Goal: Transaction & Acquisition: Book appointment/travel/reservation

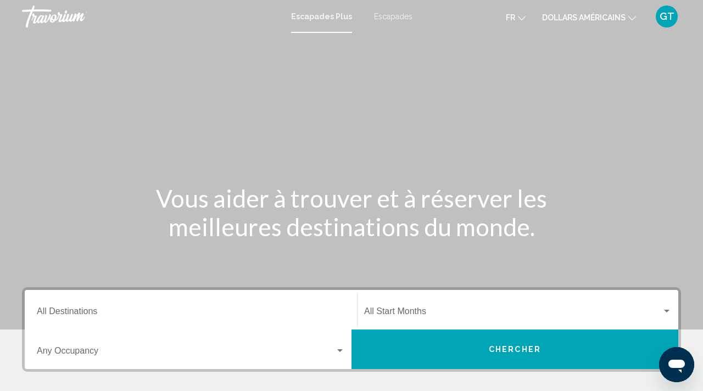
click at [592, 19] on font "dollars américains" at bounding box center [583, 17] width 83 height 9
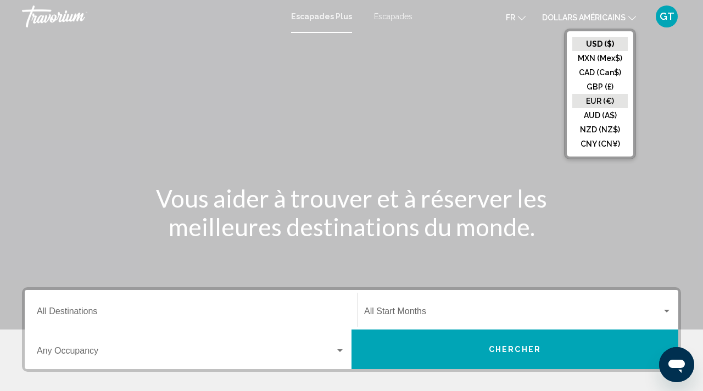
click at [582, 96] on button "EUR (€)" at bounding box center [599, 101] width 55 height 14
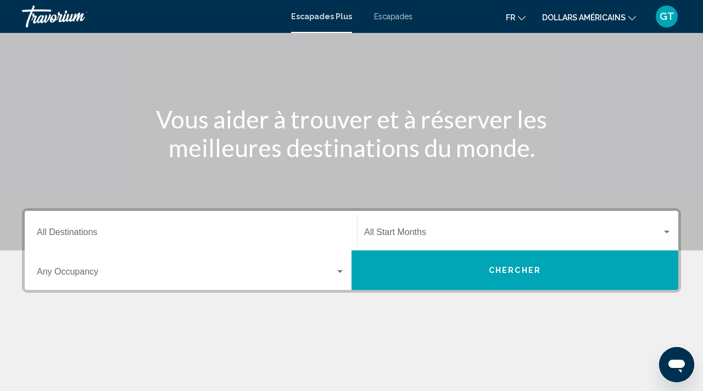
click at [420, 222] on div "Start Month All Start Months" at bounding box center [518, 231] width 308 height 35
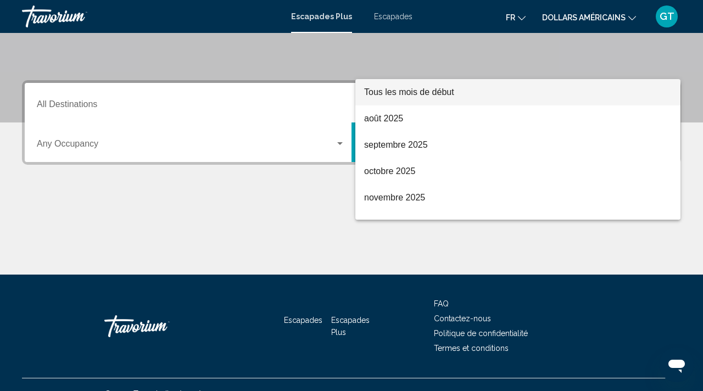
scroll to position [225, 0]
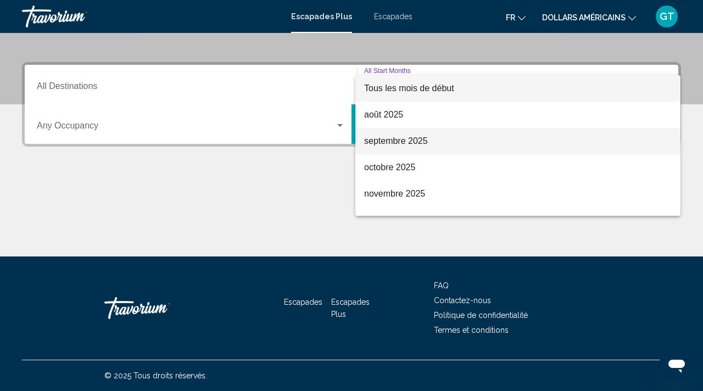
click at [419, 138] on font "septembre 2025" at bounding box center [396, 140] width 64 height 9
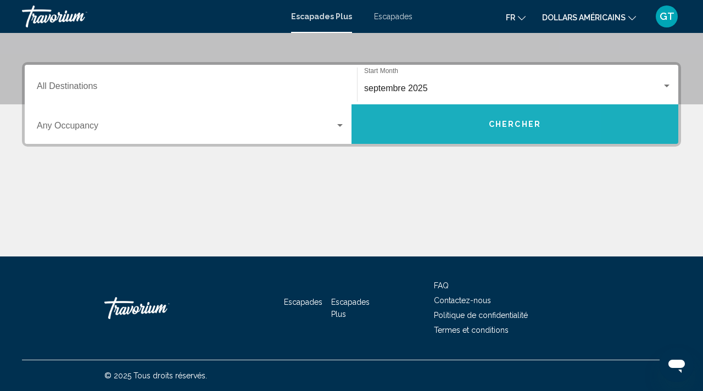
click at [431, 130] on button "Chercher" at bounding box center [515, 124] width 327 height 40
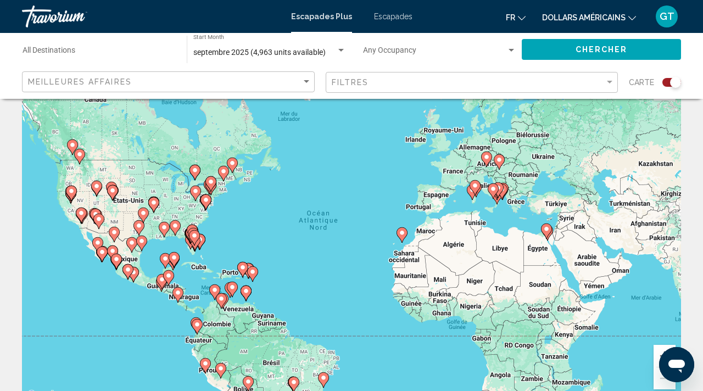
scroll to position [29, 0]
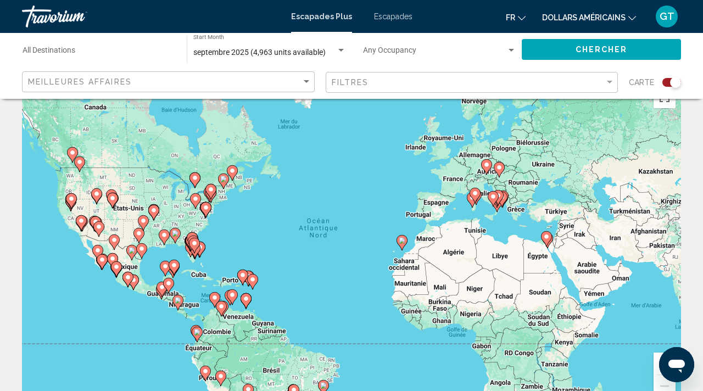
click at [549, 243] on gmp-advanced-marker "Contenu principal" at bounding box center [546, 239] width 11 height 16
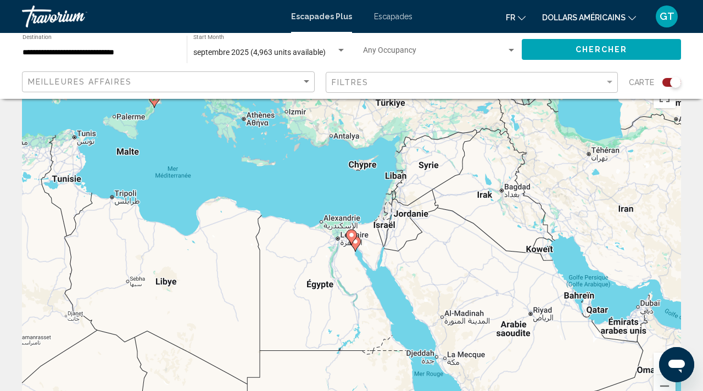
click at [356, 244] on gmp-advanced-marker "Contenu principal" at bounding box center [351, 237] width 11 height 16
type input "**********"
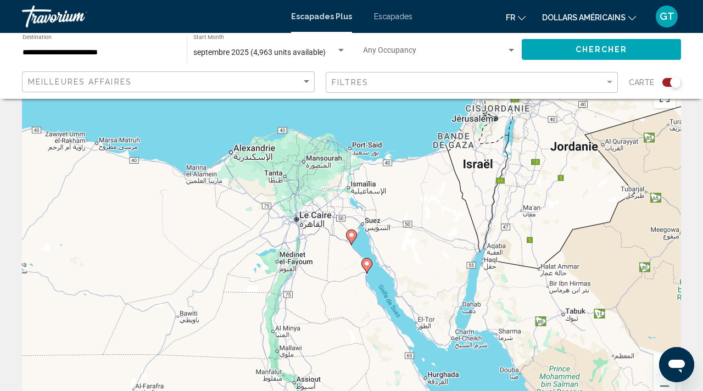
click at [368, 267] on icon "Contenu principal" at bounding box center [367, 266] width 10 height 14
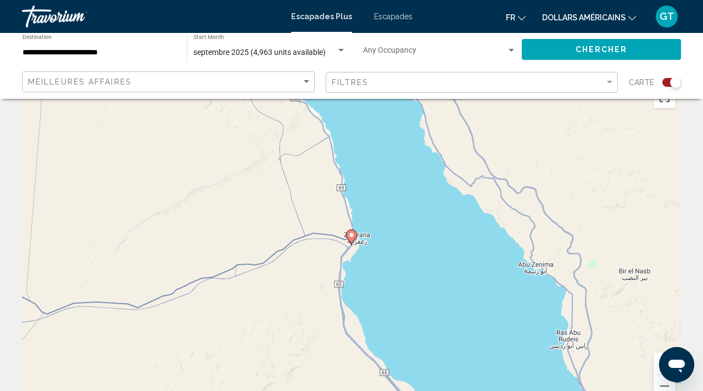
click at [352, 240] on icon "Contenu principal" at bounding box center [352, 237] width 10 height 14
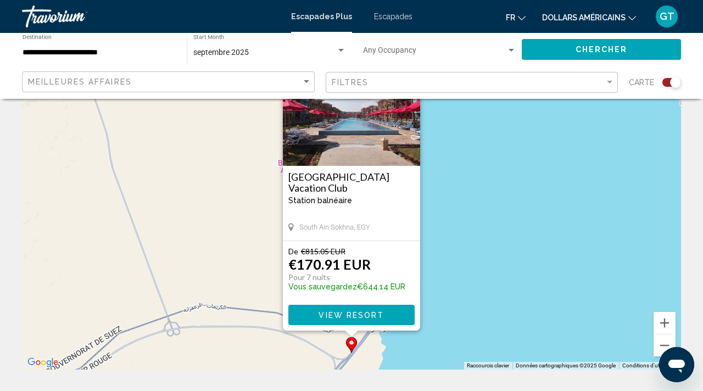
scroll to position [70, 0]
click at [368, 309] on button "View Resort" at bounding box center [351, 314] width 126 height 20
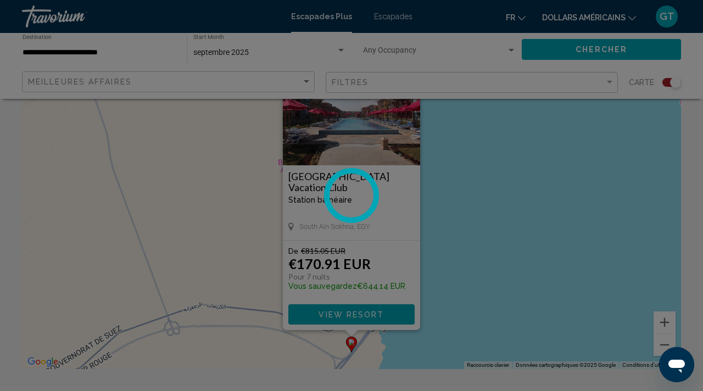
scroll to position [98, 0]
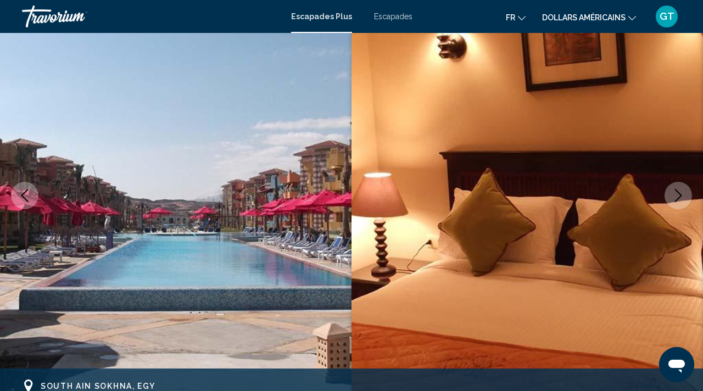
click at [687, 197] on button "Next image" at bounding box center [678, 195] width 27 height 27
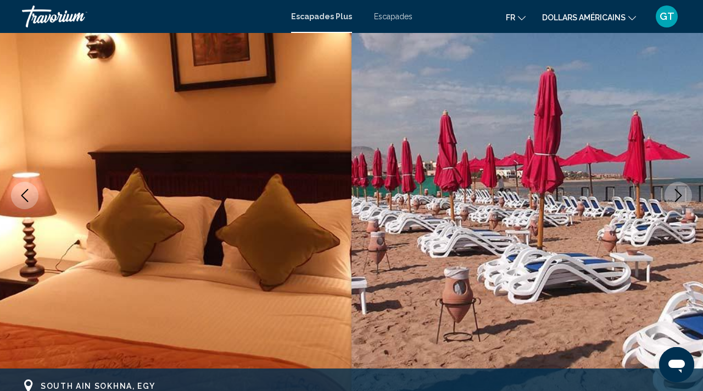
click at [686, 197] on button "Next image" at bounding box center [678, 195] width 27 height 27
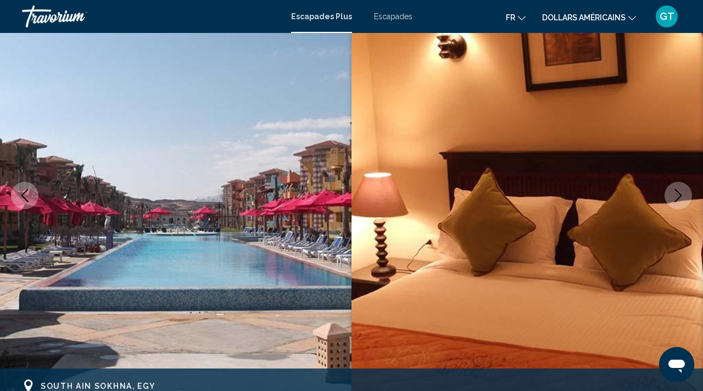
click at [686, 197] on button "Next image" at bounding box center [678, 195] width 27 height 27
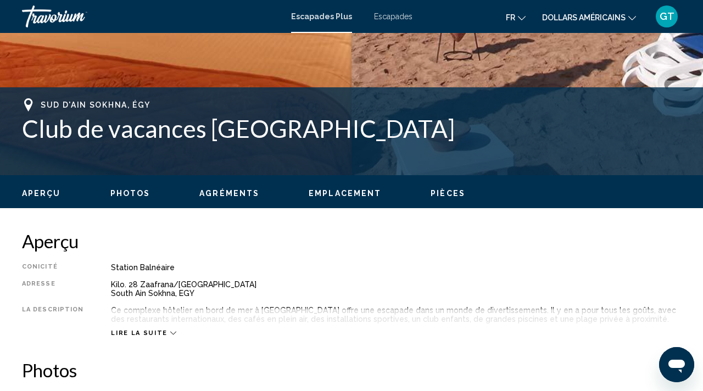
scroll to position [404, 0]
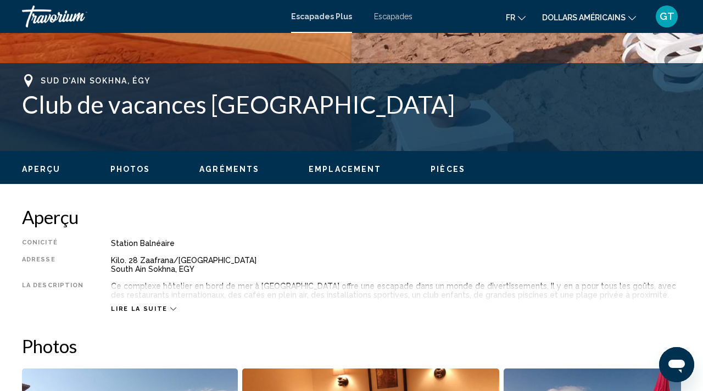
click at [159, 311] on div "Lire la suite" at bounding box center [143, 308] width 65 height 7
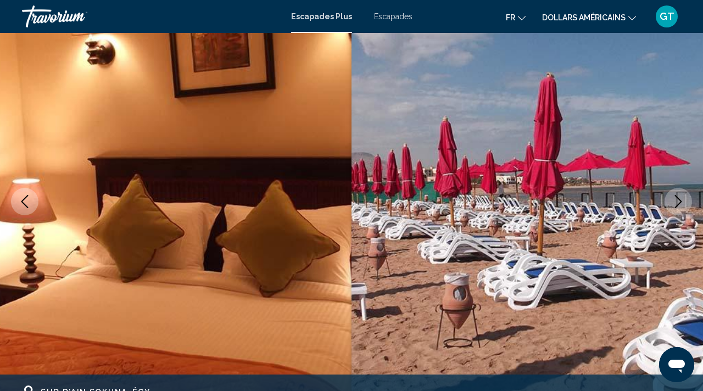
scroll to position [0, 0]
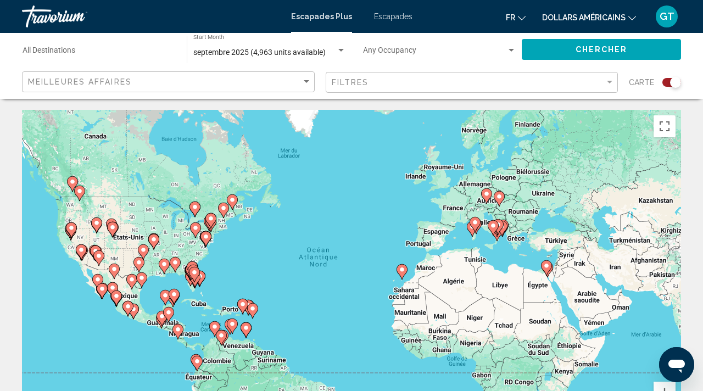
click at [546, 272] on icon "Contenu principal" at bounding box center [547, 268] width 10 height 14
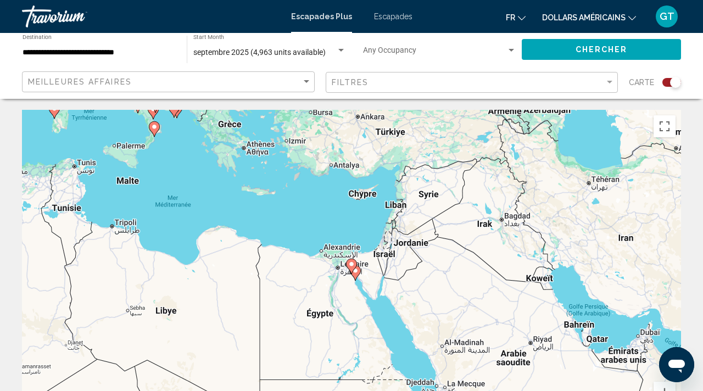
click at [348, 269] on gmp-advanced-marker "Contenu principal" at bounding box center [351, 266] width 11 height 16
type input "**********"
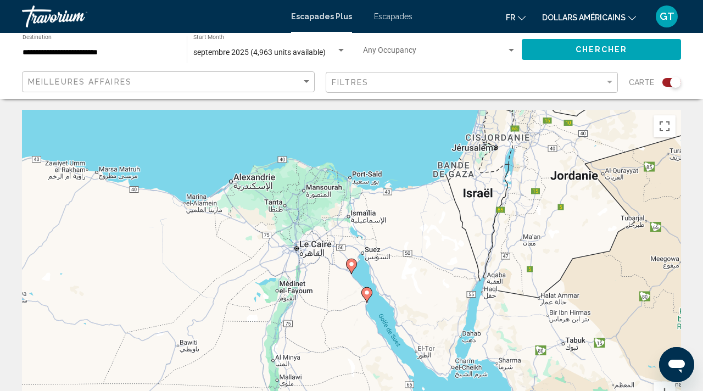
click at [352, 266] on image "Contenu principal" at bounding box center [351, 264] width 7 height 7
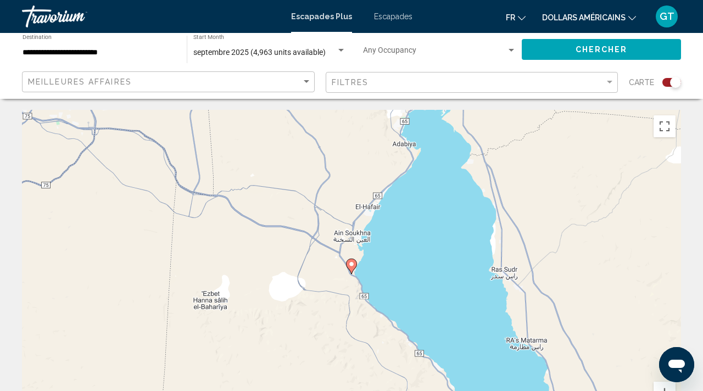
click at [352, 266] on image "Contenu principal" at bounding box center [351, 264] width 7 height 7
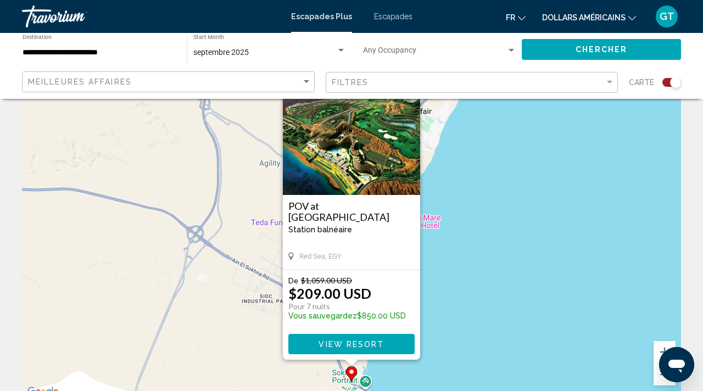
scroll to position [42, 0]
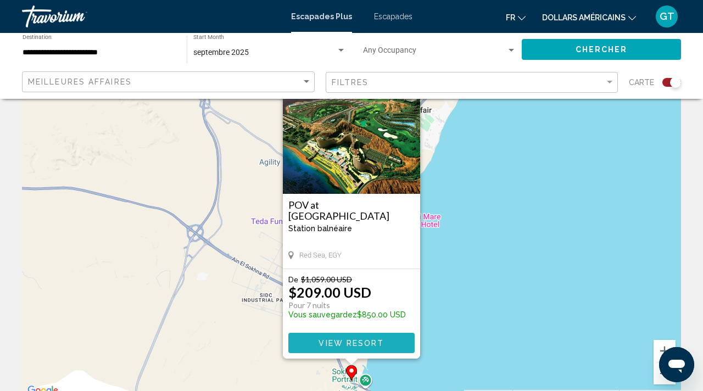
click at [360, 343] on span "View Resort" at bounding box center [351, 343] width 65 height 9
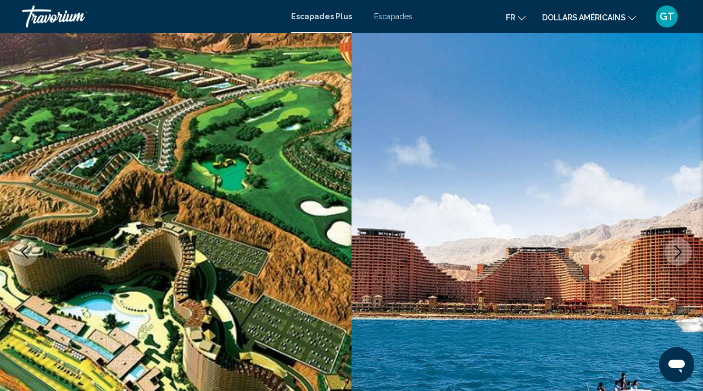
scroll to position [98, 0]
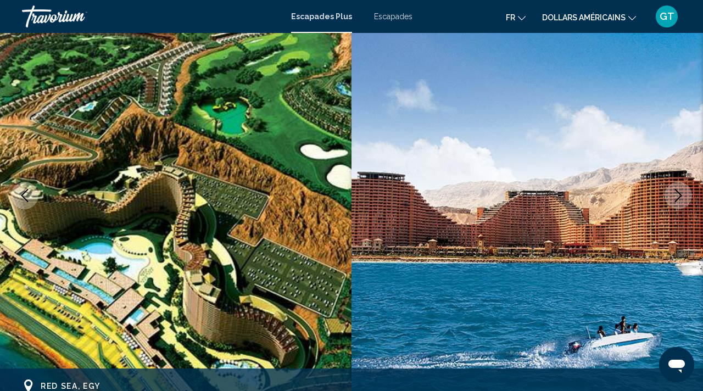
click at [677, 198] on icon "Next image" at bounding box center [678, 195] width 13 height 13
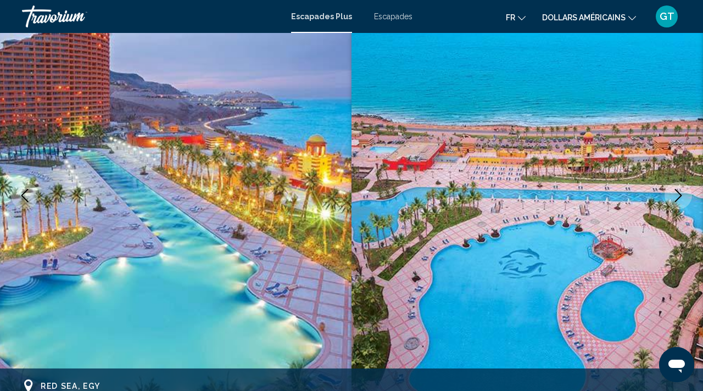
click at [676, 198] on icon "Next image" at bounding box center [678, 195] width 13 height 13
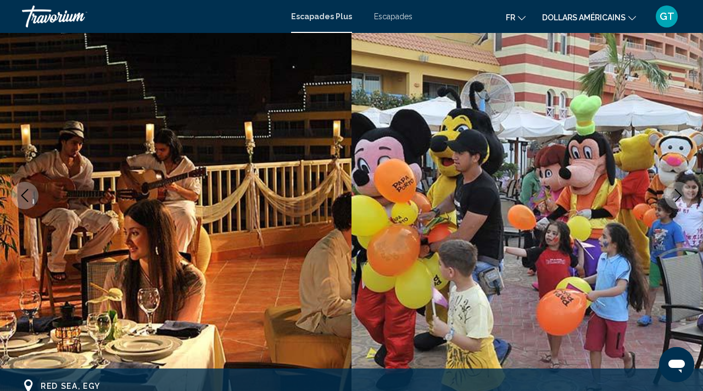
click at [680, 199] on icon "Next image" at bounding box center [678, 195] width 13 height 13
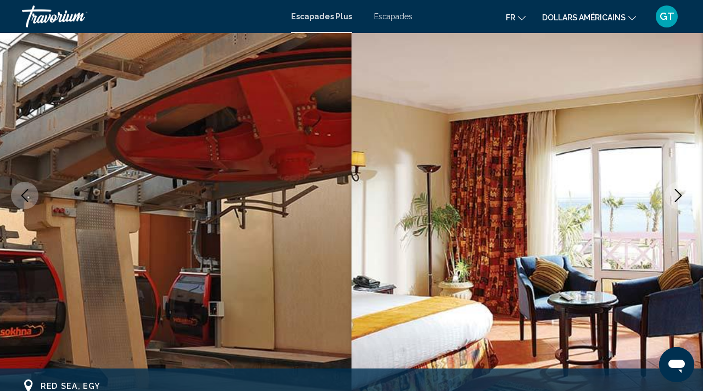
click at [680, 199] on icon "Next image" at bounding box center [678, 195] width 13 height 13
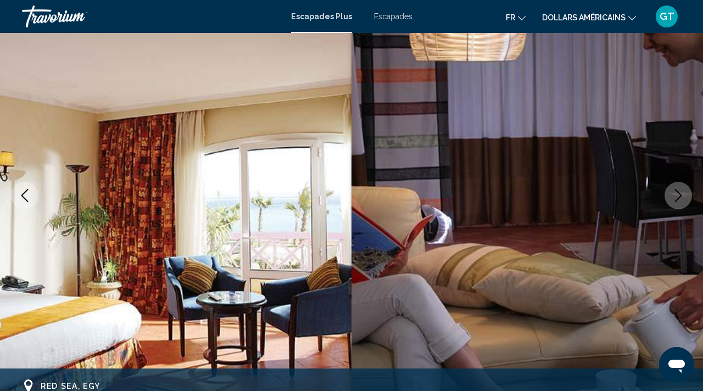
click at [680, 199] on icon "Next image" at bounding box center [678, 195] width 13 height 13
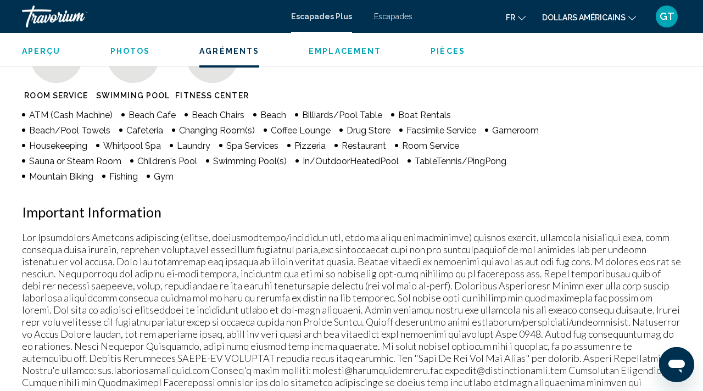
scroll to position [1101, 0]
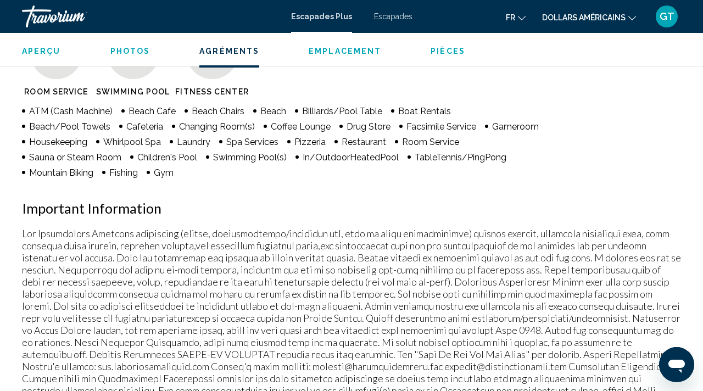
click at [577, 23] on button "dollars américains USD ($) MXN ([GEOGRAPHIC_DATA]$) CAD ($ CA) GBP (£) EUR (€) …" at bounding box center [589, 17] width 94 height 16
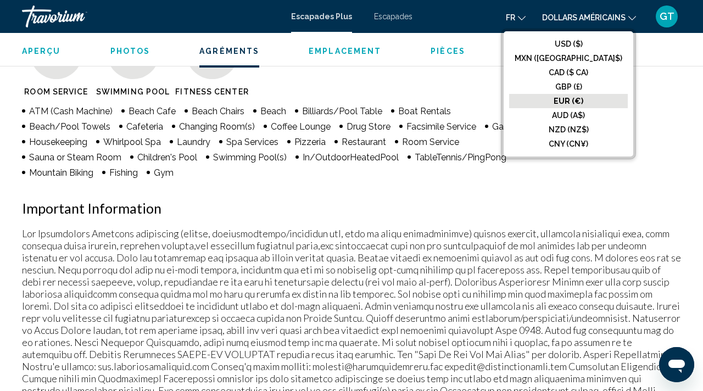
click at [583, 97] on font "EUR (€)" at bounding box center [569, 101] width 30 height 9
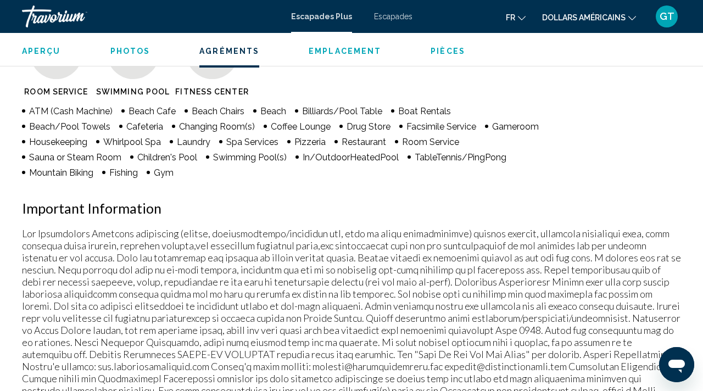
click at [592, 20] on font "dollars américains" at bounding box center [583, 17] width 83 height 9
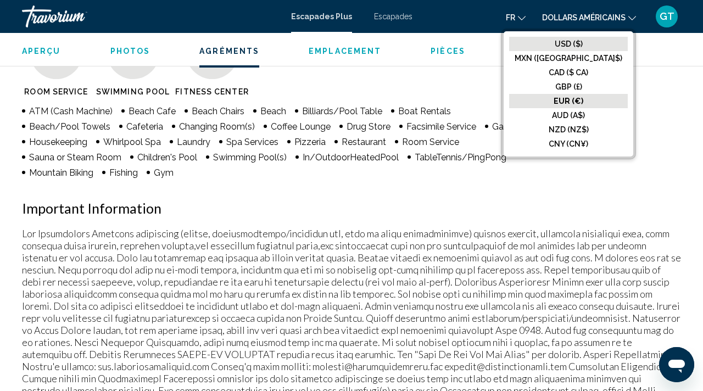
click at [583, 43] on font "USD ($)" at bounding box center [569, 44] width 28 height 9
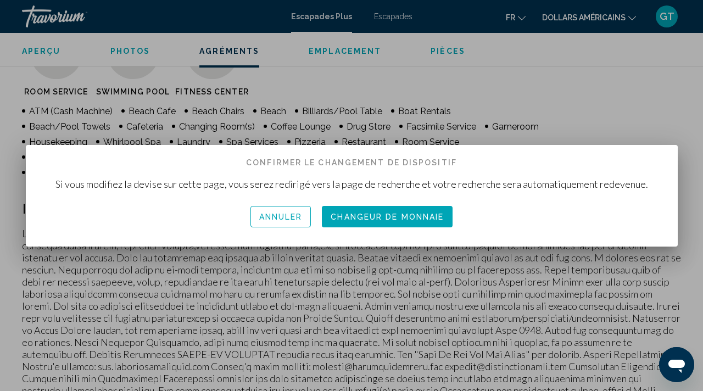
click at [294, 223] on button "Annuler" at bounding box center [280, 216] width 61 height 21
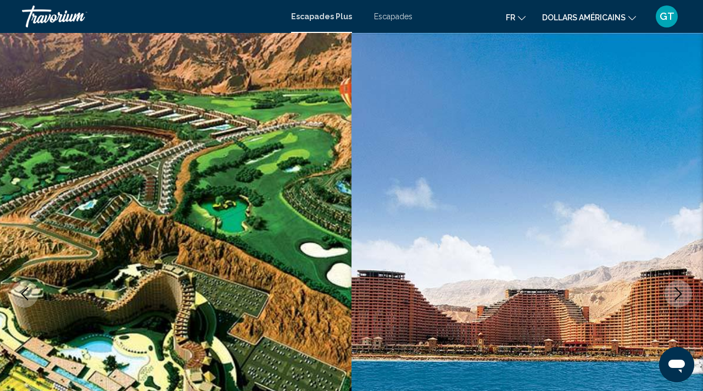
scroll to position [1101, 0]
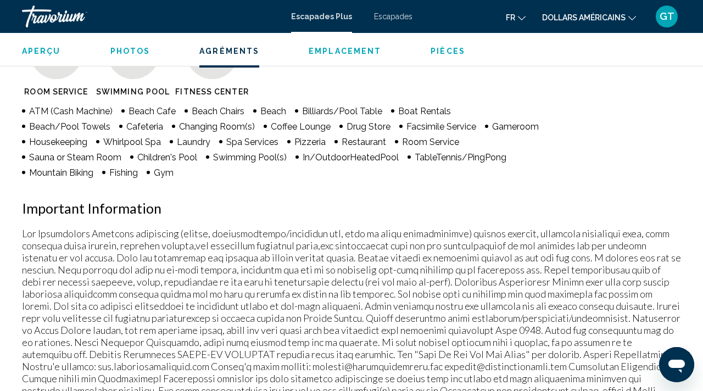
click at [576, 24] on button "dollars américains USD ($) MXN ([GEOGRAPHIC_DATA]$) CAD ($ CA) GBP (£) EUR (€) …" at bounding box center [589, 17] width 94 height 16
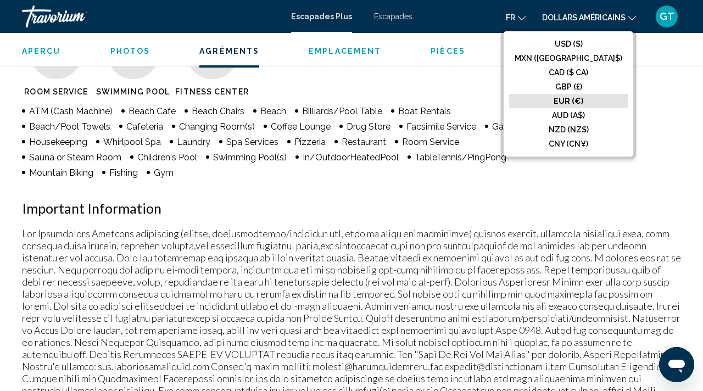
click at [577, 101] on button "EUR (€)" at bounding box center [568, 101] width 119 height 14
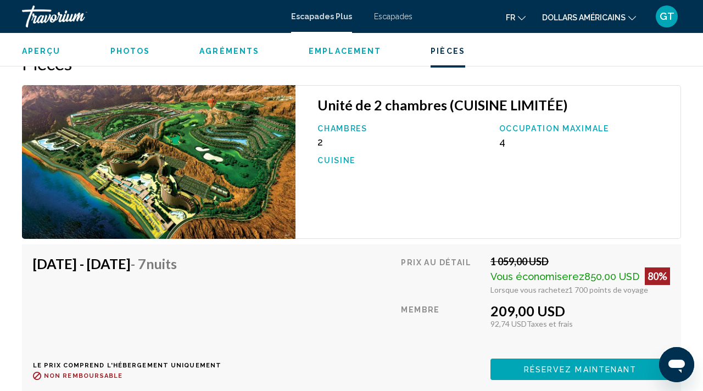
scroll to position [2041, 0]
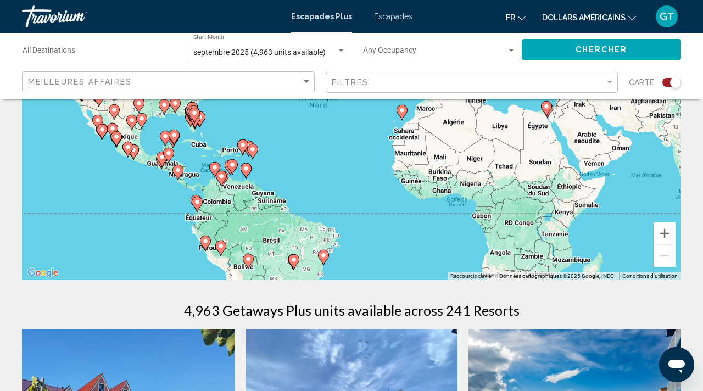
scroll to position [164, 0]
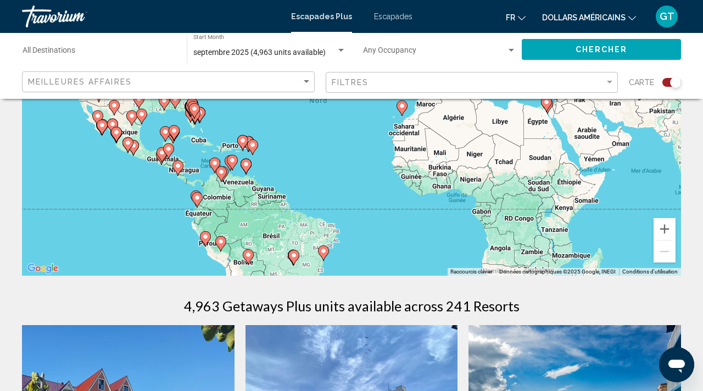
click at [253, 146] on image "Contenu principal" at bounding box center [252, 145] width 7 height 7
type input "**********"
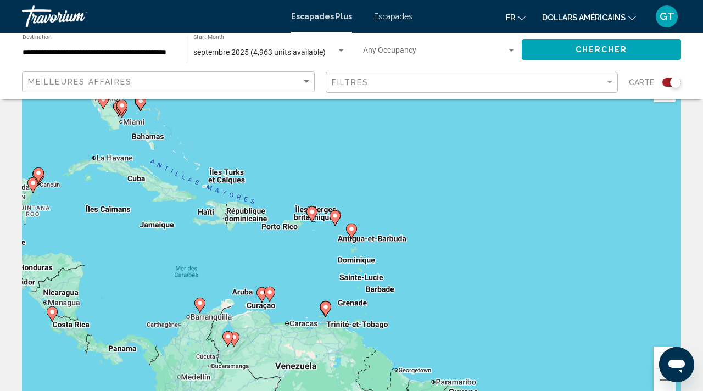
scroll to position [33, 0]
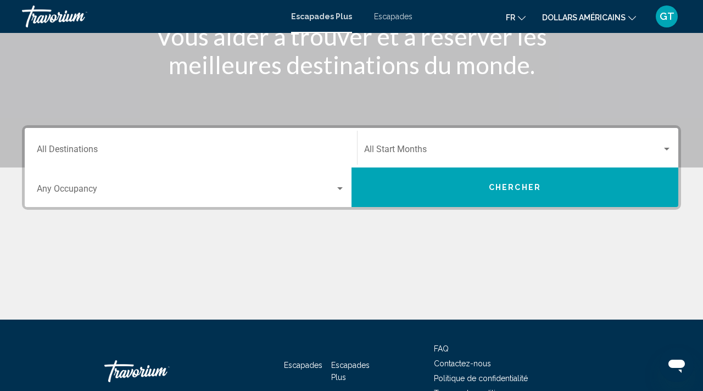
scroll to position [165, 0]
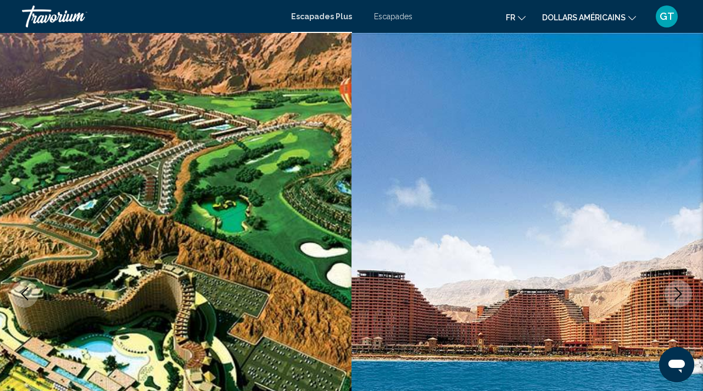
scroll to position [98, 0]
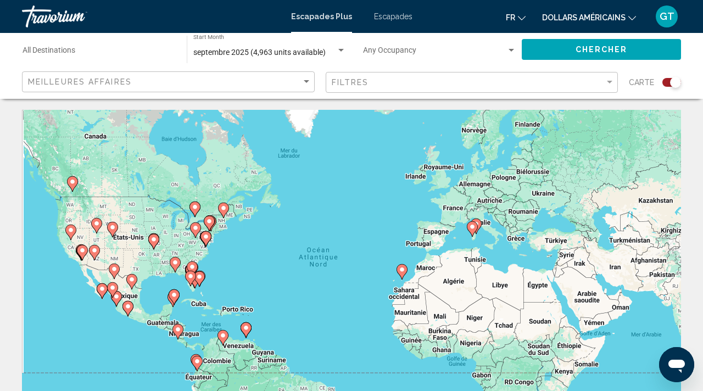
click at [601, 21] on font "dollars américains" at bounding box center [583, 17] width 83 height 9
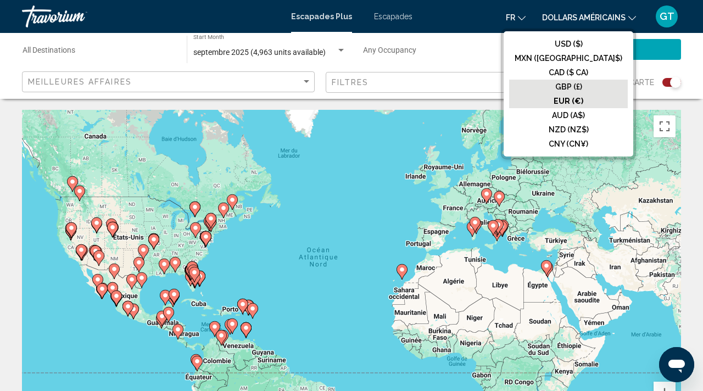
click at [586, 80] on button "GBP (£)" at bounding box center [568, 87] width 119 height 14
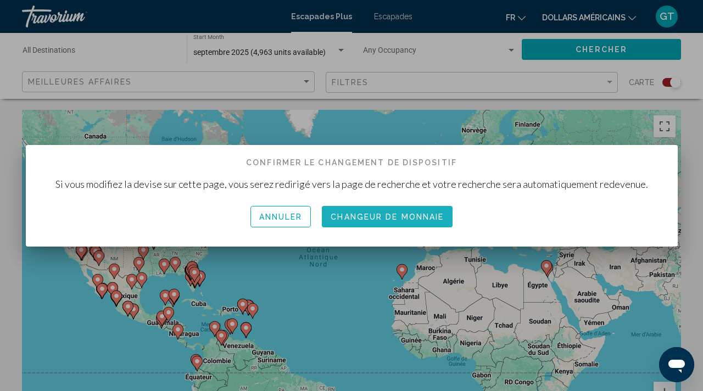
click at [415, 217] on font "Changeur de monnaie" at bounding box center [387, 217] width 113 height 9
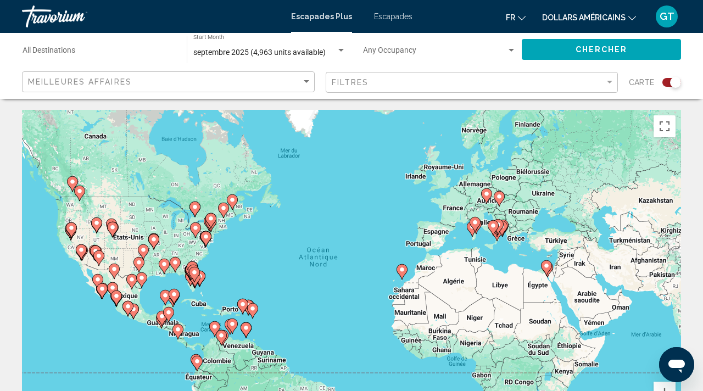
click at [596, 19] on font "dollars américains" at bounding box center [583, 17] width 83 height 9
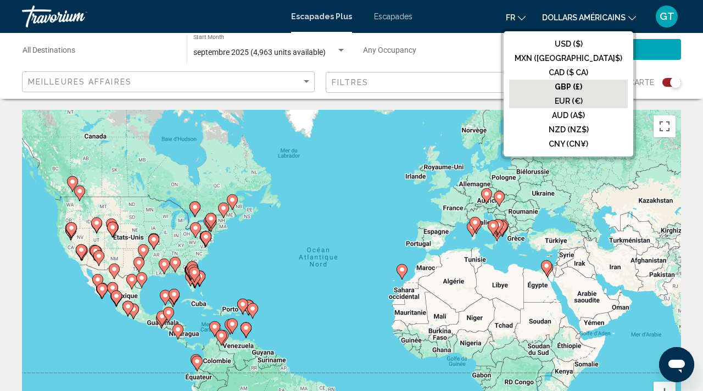
click at [583, 98] on font "EUR (€)" at bounding box center [569, 101] width 28 height 9
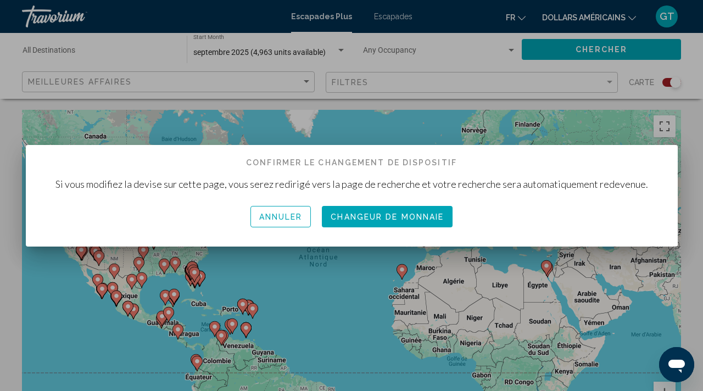
click at [410, 216] on font "Changeur de monnaie" at bounding box center [387, 217] width 113 height 9
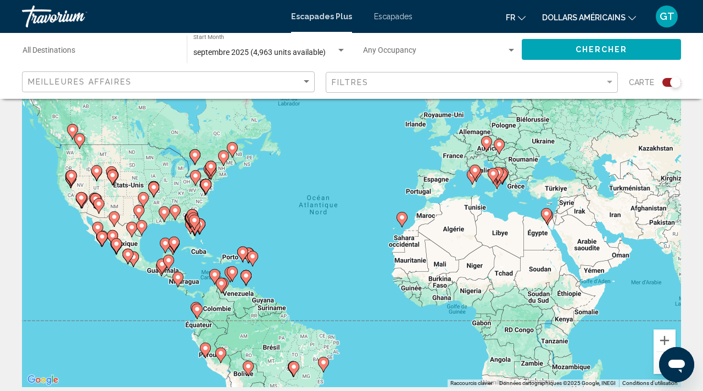
scroll to position [64, 0]
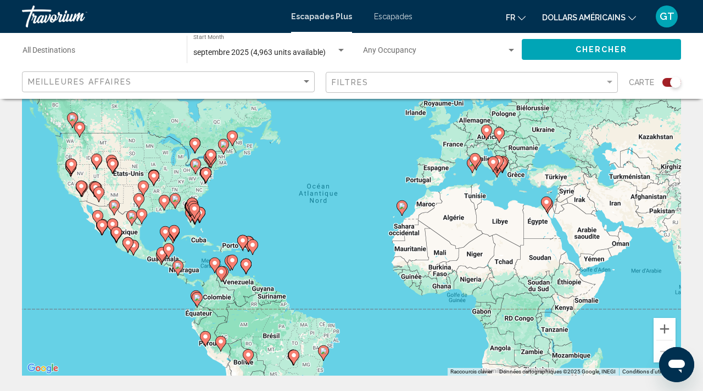
click at [252, 244] on image "Contenu principal" at bounding box center [252, 245] width 7 height 7
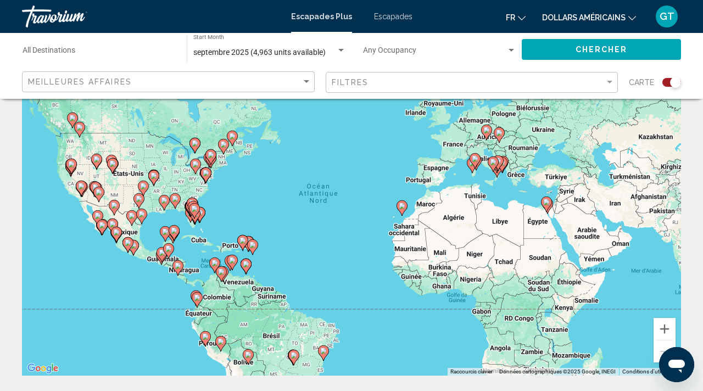
type input "**********"
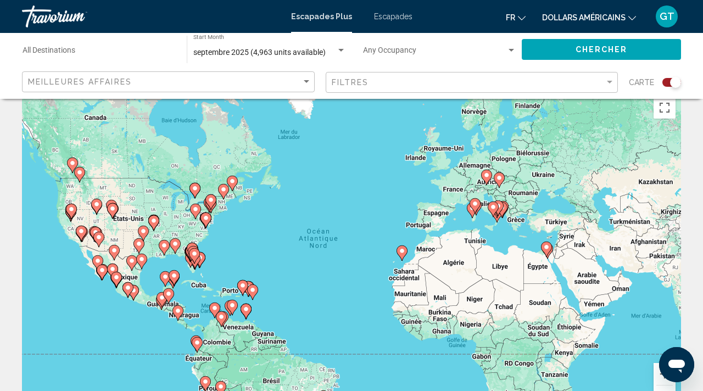
scroll to position [24, 0]
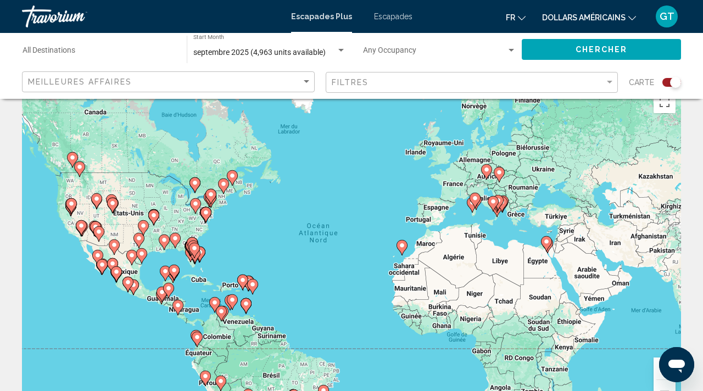
click at [245, 284] on icon "Contenu principal" at bounding box center [243, 282] width 10 height 14
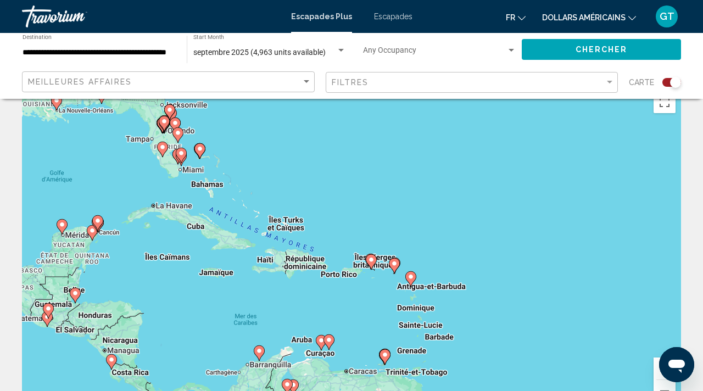
drag, startPoint x: 334, startPoint y: 189, endPoint x: 325, endPoint y: 210, distance: 22.4
click at [354, 210] on div "Pour activer le glissement avec le clavier, appuyez sur Alt+Entrée. Une fois ce…" at bounding box center [351, 251] width 659 height 330
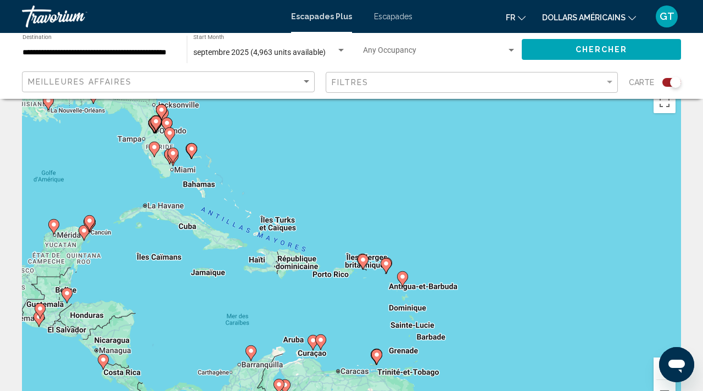
click at [230, 209] on div "Pour activer le glissement avec le clavier, appuyez sur Alt+Entrée. Une fois ce…" at bounding box center [351, 251] width 659 height 330
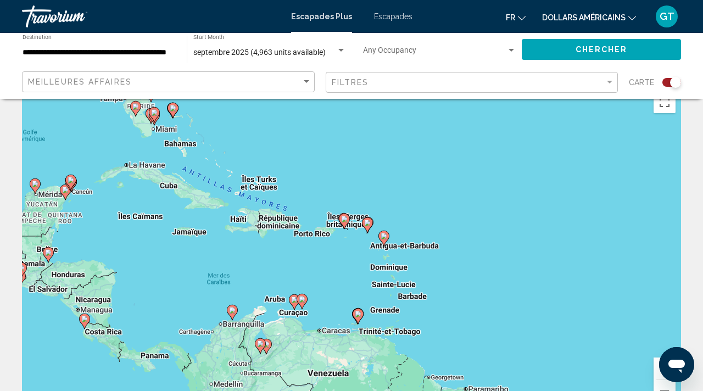
drag, startPoint x: 230, startPoint y: 209, endPoint x: 214, endPoint y: 168, distance: 43.9
click at [214, 168] on div "Pour activer le glissement avec le clavier, appuyez sur Alt+Entrée. Une fois ce…" at bounding box center [351, 251] width 659 height 330
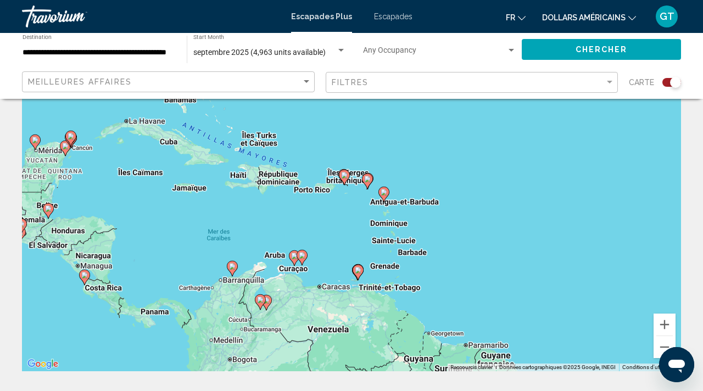
scroll to position [69, 0]
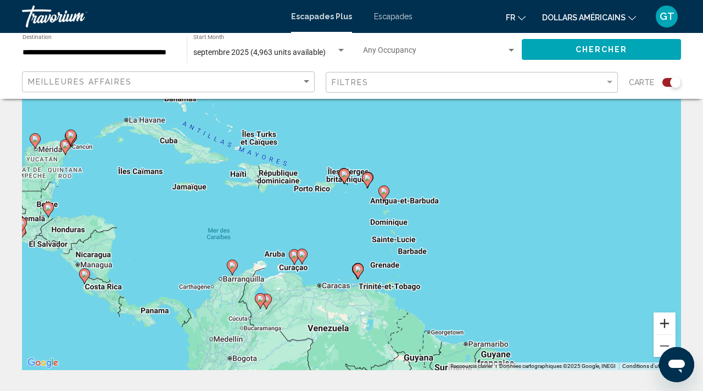
click at [667, 324] on button "Zoom avant" at bounding box center [665, 324] width 22 height 22
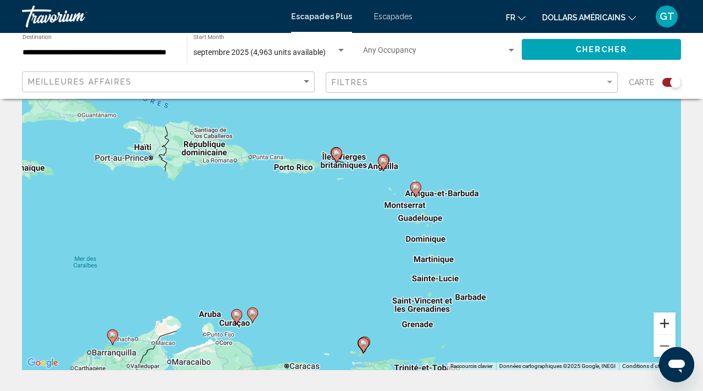
click at [667, 324] on button "Zoom avant" at bounding box center [665, 324] width 22 height 22
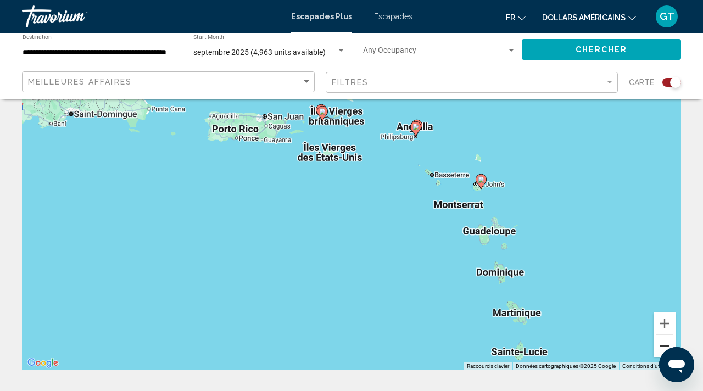
click at [660, 347] on button "Zoom arrière" at bounding box center [665, 346] width 22 height 22
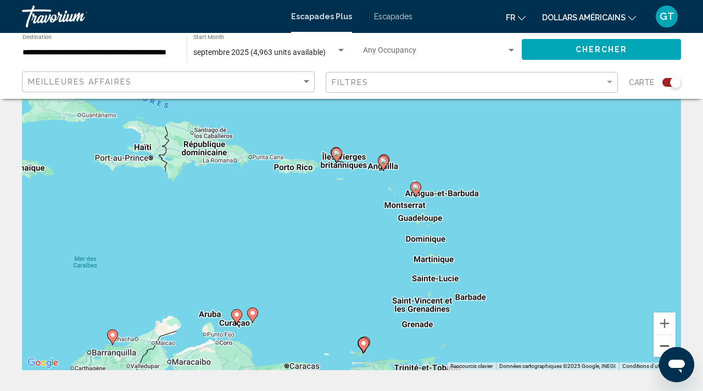
click at [660, 347] on button "Zoom arrière" at bounding box center [665, 346] width 22 height 22
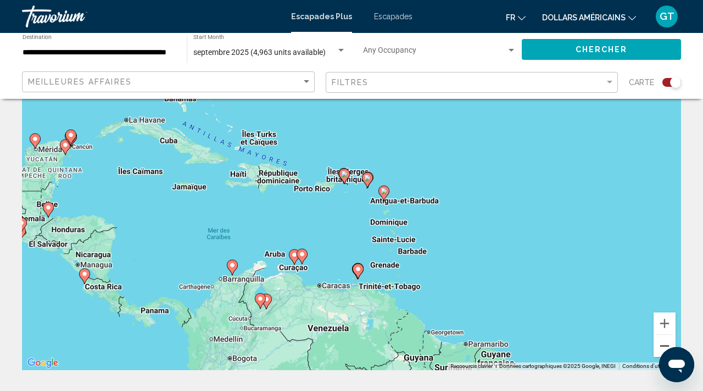
click at [660, 347] on button "Zoom arrière" at bounding box center [665, 346] width 22 height 22
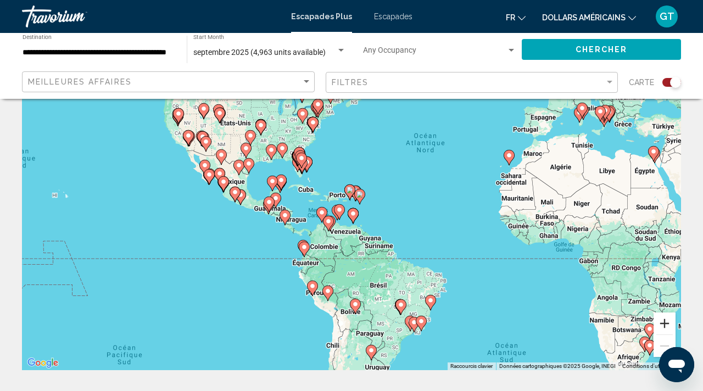
click at [671, 325] on button "Zoom avant" at bounding box center [665, 324] width 22 height 22
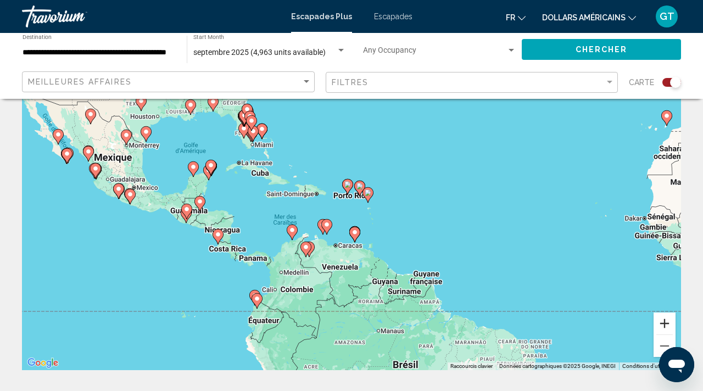
click at [666, 324] on button "Zoom avant" at bounding box center [665, 324] width 22 height 22
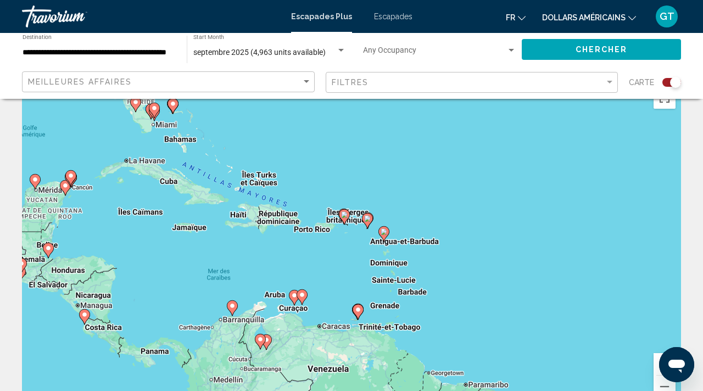
scroll to position [27, 0]
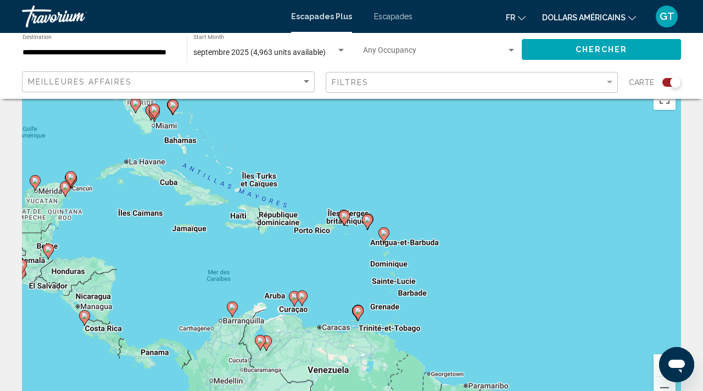
click at [659, 364] on iframe at bounding box center [676, 364] width 35 height 35
click at [655, 362] on button "Zoom avant" at bounding box center [665, 365] width 22 height 22
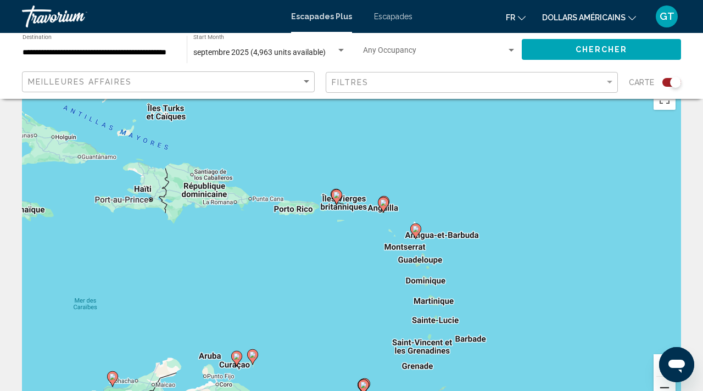
click at [659, 386] on button "Zoom arrière" at bounding box center [665, 388] width 22 height 22
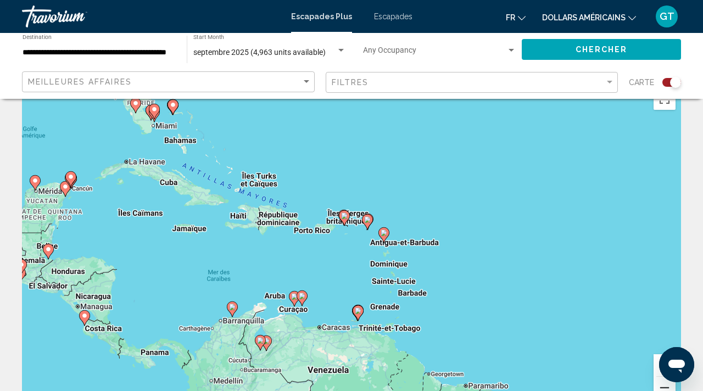
click at [659, 386] on button "Zoom arrière" at bounding box center [665, 388] width 22 height 22
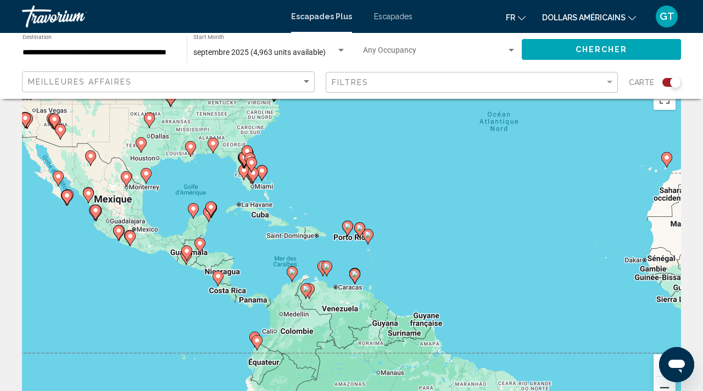
click at [659, 384] on button "Zoom arrière" at bounding box center [665, 388] width 22 height 22
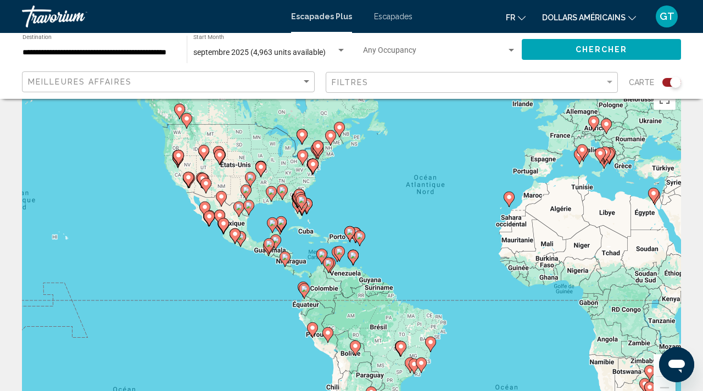
click at [304, 135] on image "Contenu principal" at bounding box center [302, 134] width 7 height 7
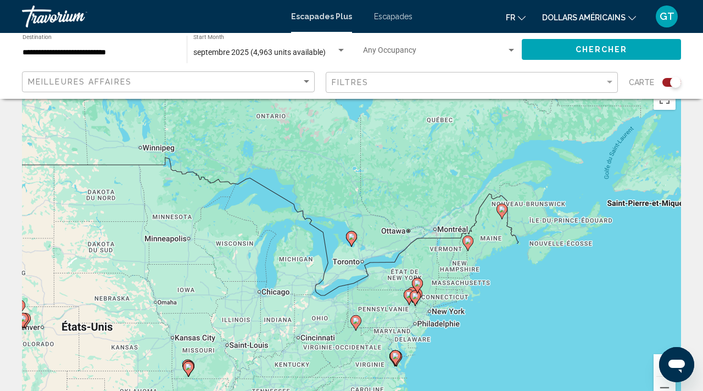
click at [352, 237] on image "Contenu principal" at bounding box center [351, 236] width 7 height 7
type input "**********"
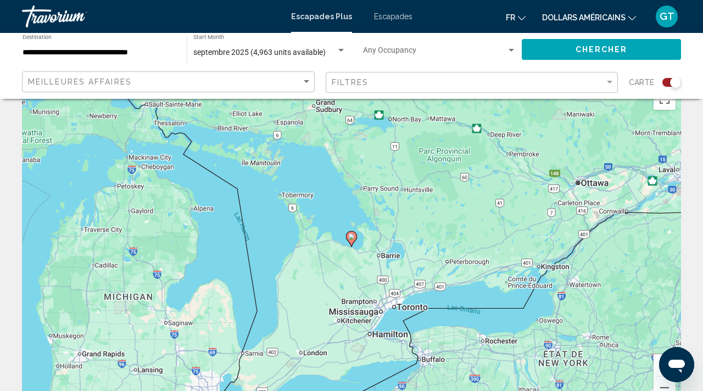
click at [352, 236] on image "Contenu principal" at bounding box center [351, 236] width 7 height 7
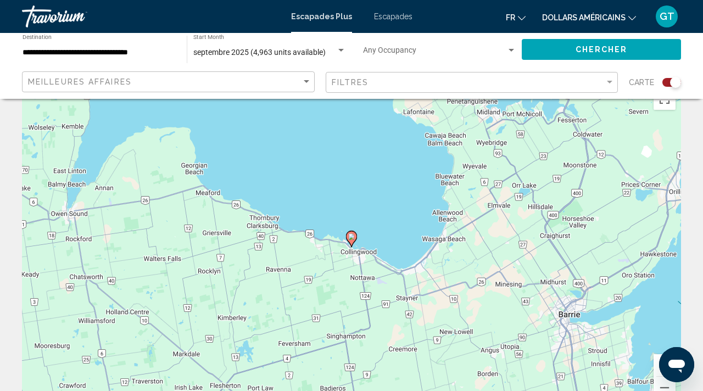
click at [352, 236] on image "Contenu principal" at bounding box center [351, 236] width 7 height 7
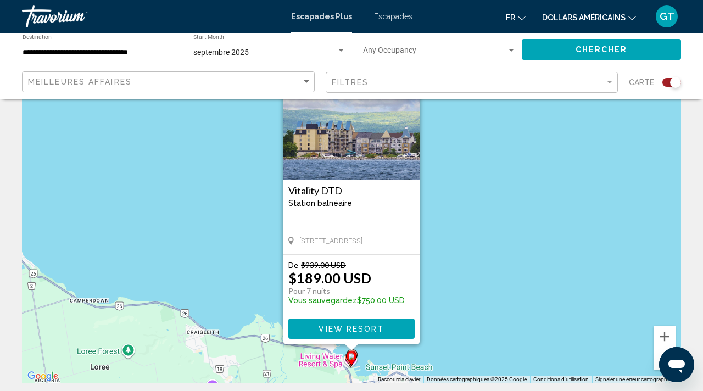
scroll to position [60, 0]
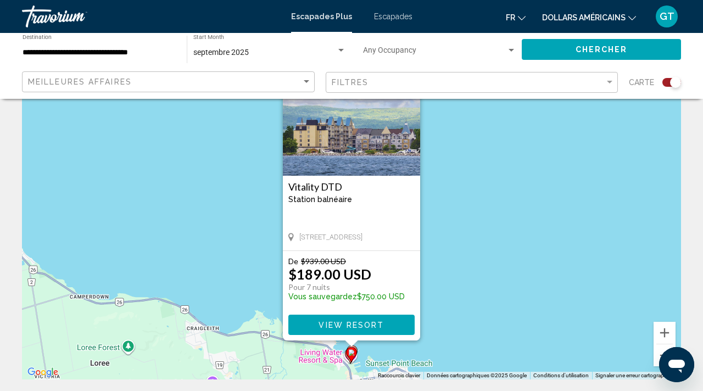
click at [382, 330] on button "View Resort" at bounding box center [351, 325] width 126 height 20
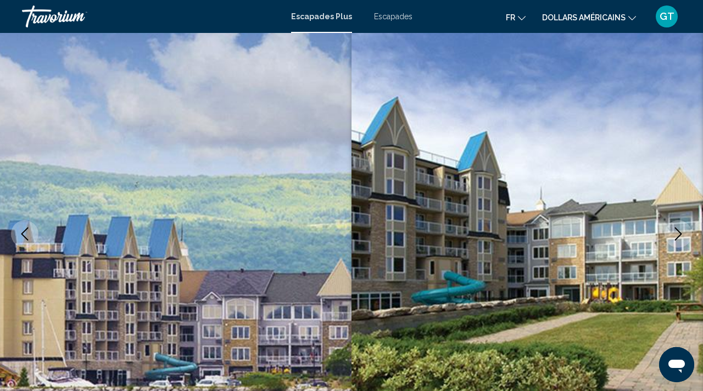
scroll to position [98, 0]
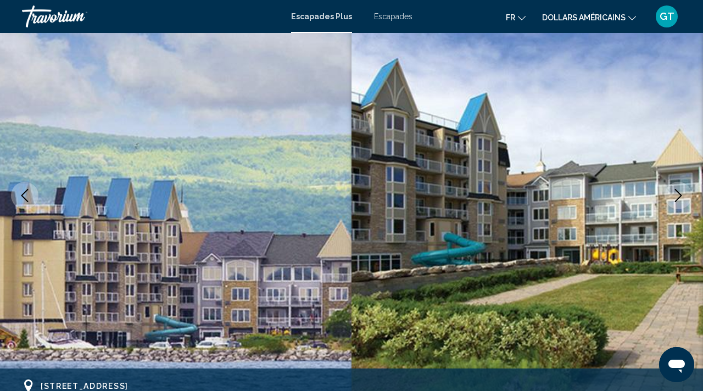
click at [679, 190] on icon "Next image" at bounding box center [678, 195] width 13 height 13
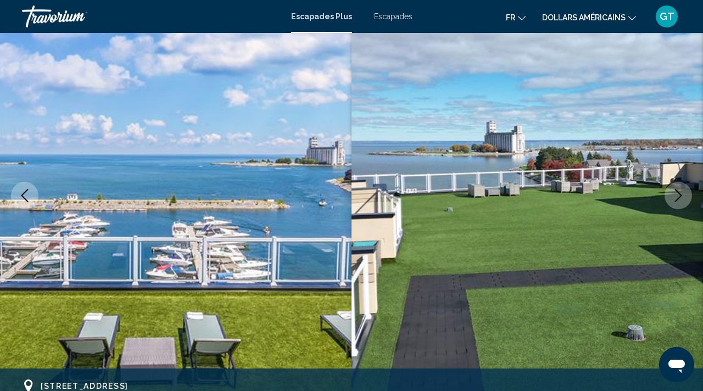
click at [679, 191] on icon "Next image" at bounding box center [678, 195] width 13 height 13
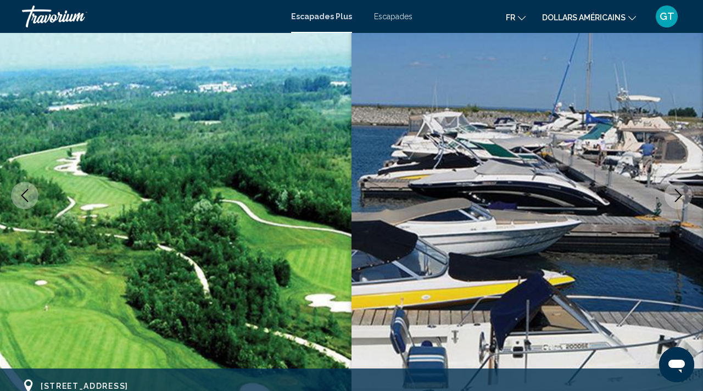
click at [679, 191] on icon "Next image" at bounding box center [678, 195] width 13 height 13
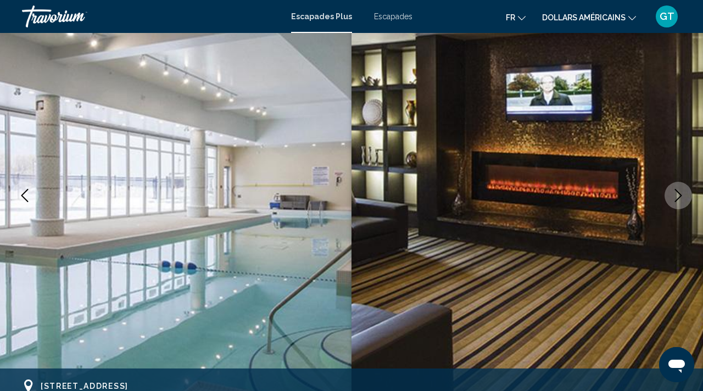
click at [679, 191] on icon "Next image" at bounding box center [678, 195] width 13 height 13
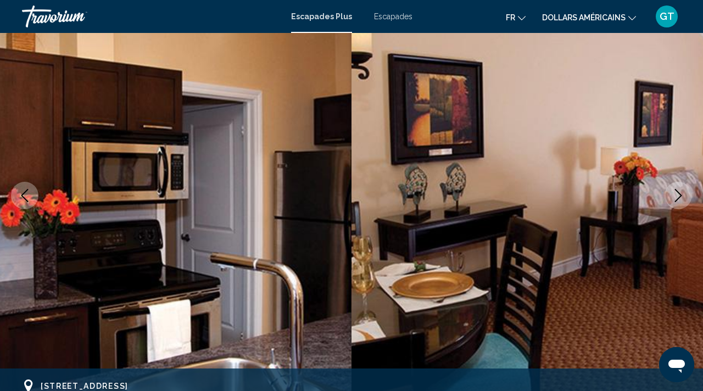
click at [679, 191] on icon "Next image" at bounding box center [678, 195] width 13 height 13
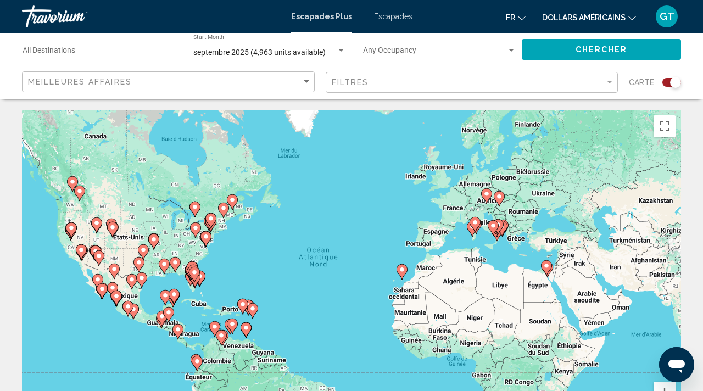
click at [473, 225] on image "Contenu principal" at bounding box center [475, 222] width 7 height 7
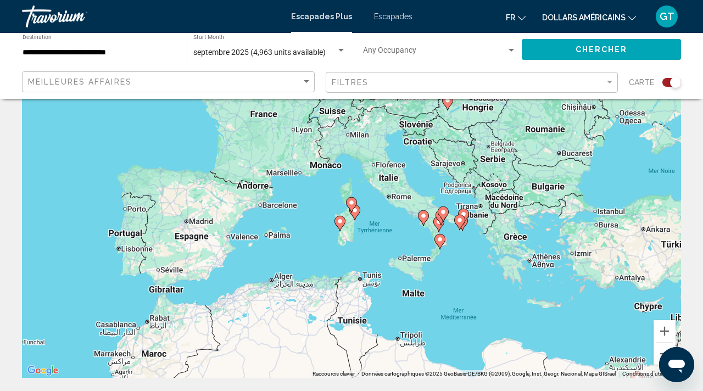
scroll to position [63, 0]
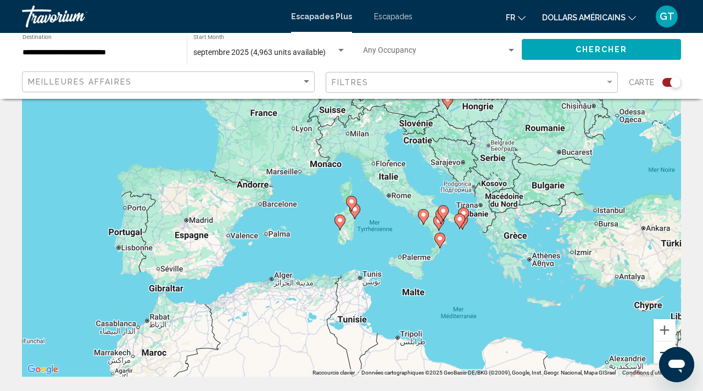
click at [657, 349] on button "Zoom arrière" at bounding box center [665, 353] width 22 height 22
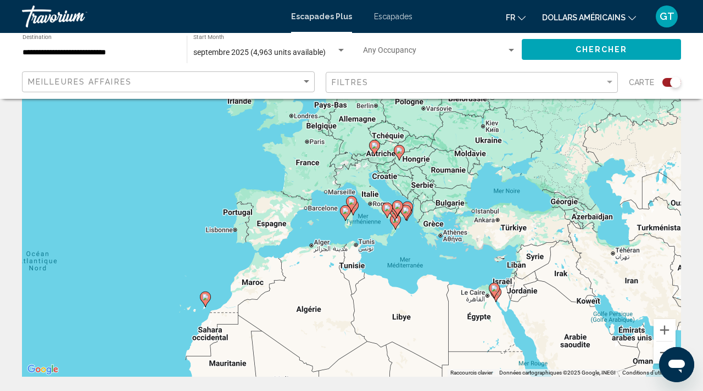
click at [209, 298] on icon "Contenu principal" at bounding box center [205, 299] width 10 height 14
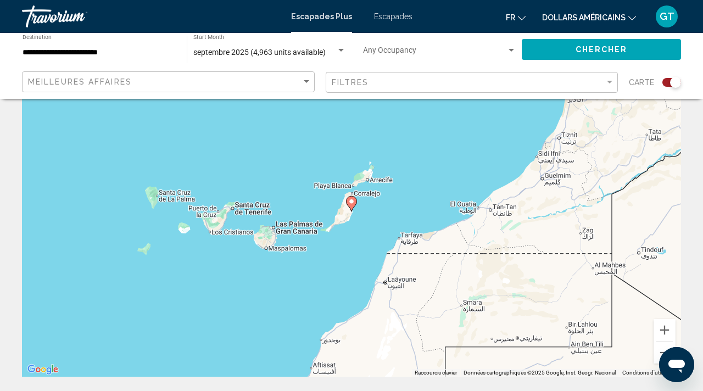
click at [354, 206] on icon "Contenu principal" at bounding box center [352, 204] width 10 height 14
type input "**********"
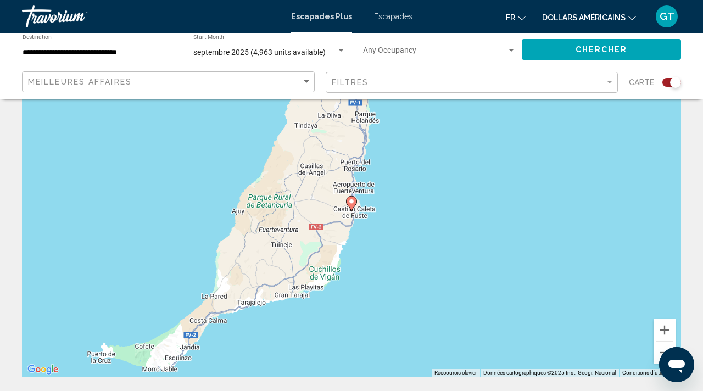
click at [352, 204] on image "Contenu principal" at bounding box center [351, 201] width 7 height 7
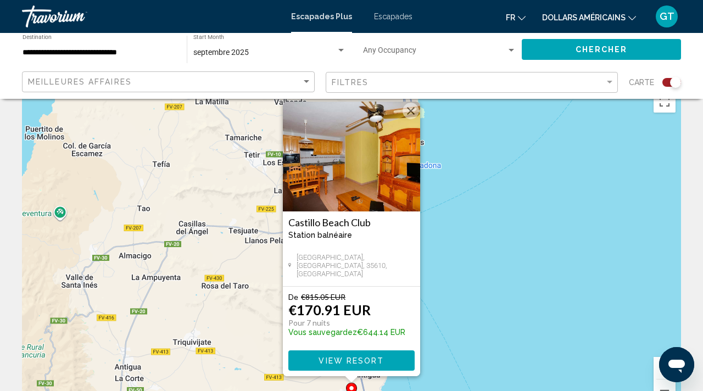
scroll to position [26, 0]
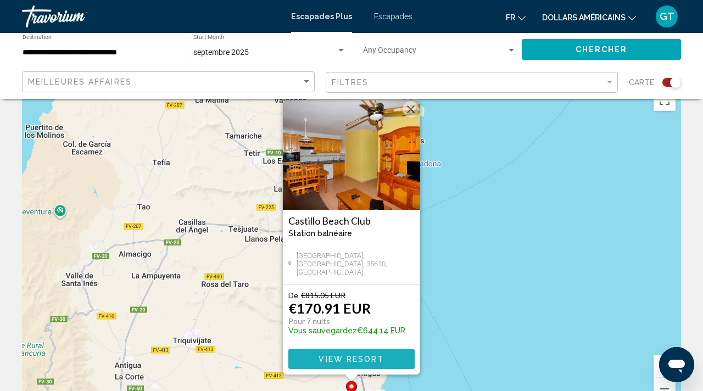
click at [345, 353] on button "View Resort" at bounding box center [351, 359] width 126 height 20
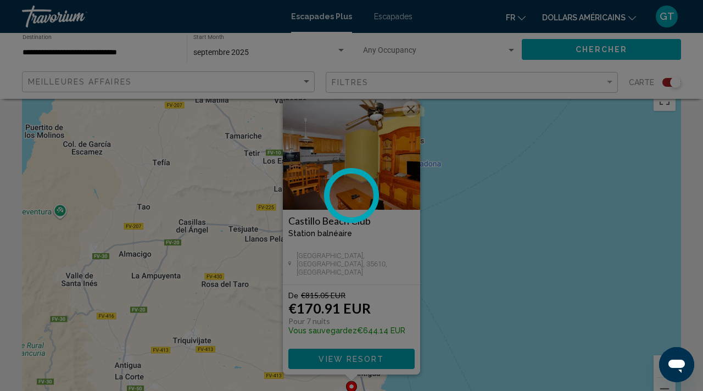
scroll to position [98, 0]
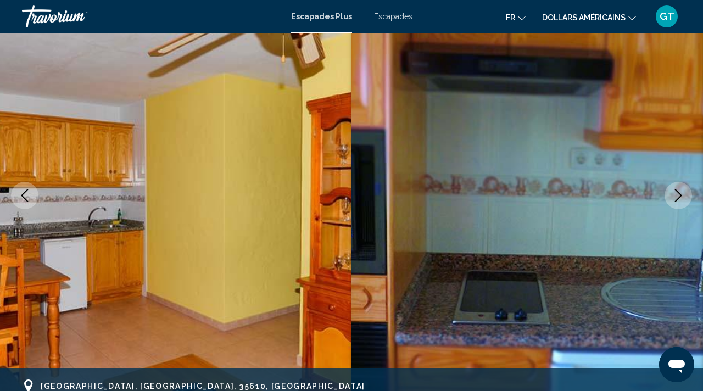
click at [681, 196] on icon "Next image" at bounding box center [678, 195] width 7 height 13
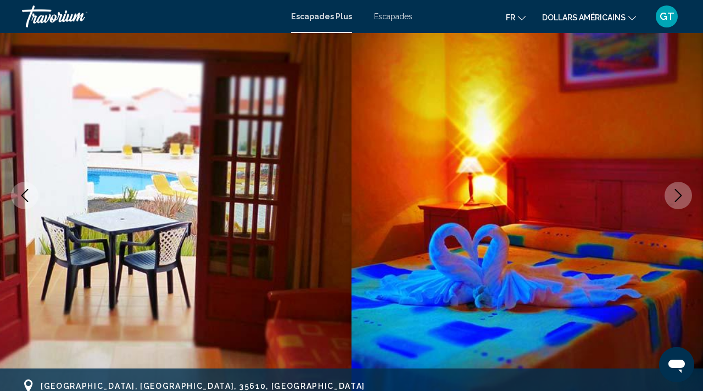
click at [681, 196] on icon "Next image" at bounding box center [678, 195] width 7 height 13
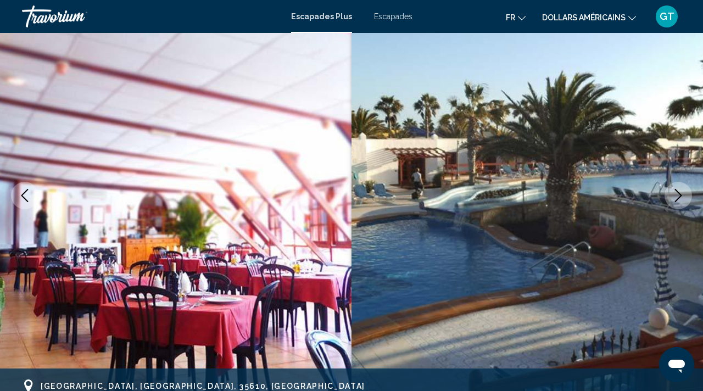
click at [681, 196] on icon "Next image" at bounding box center [678, 195] width 7 height 13
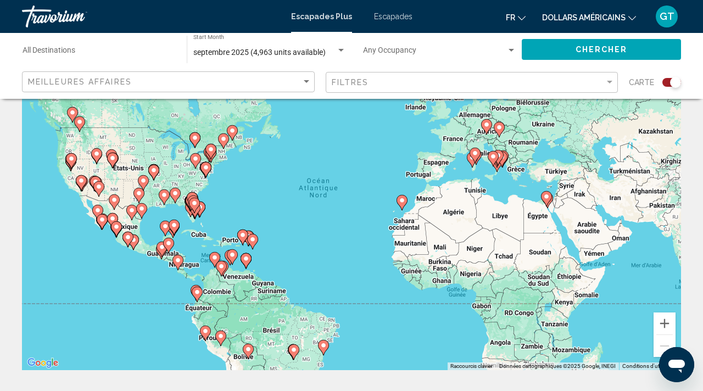
scroll to position [61, 0]
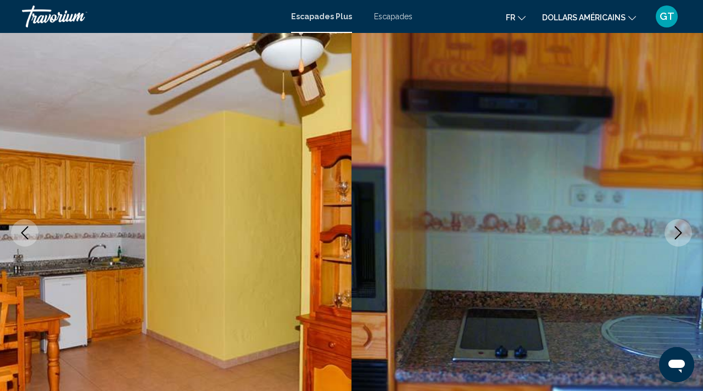
scroll to position [98, 0]
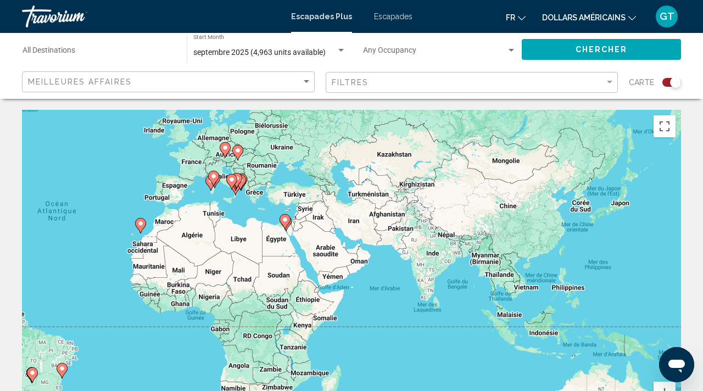
drag, startPoint x: 573, startPoint y: 207, endPoint x: 310, endPoint y: 160, distance: 267.1
click at [310, 160] on div "Pour activer le glissement avec le clavier, appuyez sur Alt+Entrée. Une fois ce…" at bounding box center [351, 275] width 659 height 330
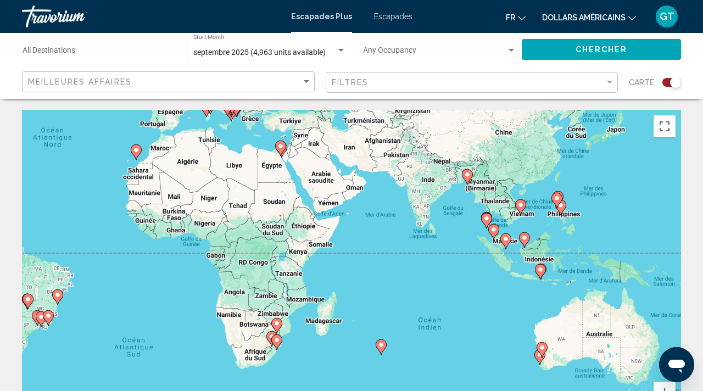
drag, startPoint x: 564, startPoint y: 302, endPoint x: 560, endPoint y: 227, distance: 74.8
click at [560, 227] on div "Pour activer le glissement avec le clavier, appuyez sur Alt+Entrée. Une fois ce…" at bounding box center [351, 275] width 659 height 330
click at [384, 347] on icon "Contenu principal" at bounding box center [381, 347] width 10 height 14
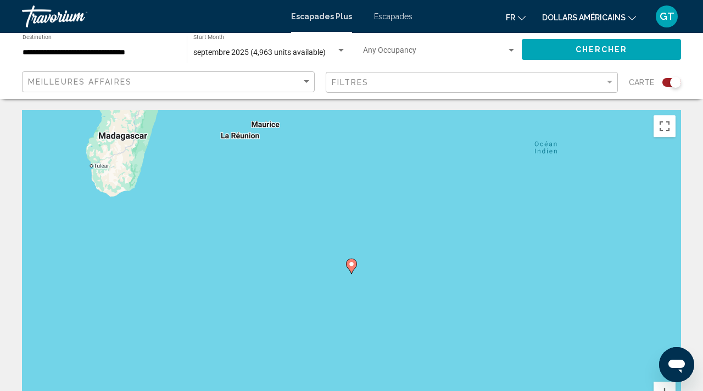
click at [354, 266] on image "Contenu principal" at bounding box center [351, 264] width 7 height 7
type input "**********"
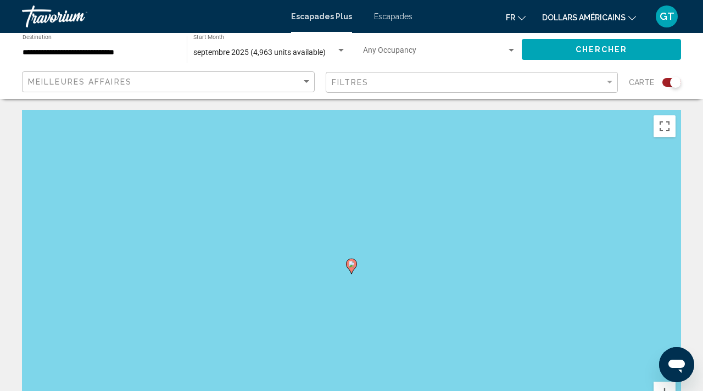
click at [354, 266] on image "Contenu principal" at bounding box center [351, 264] width 7 height 7
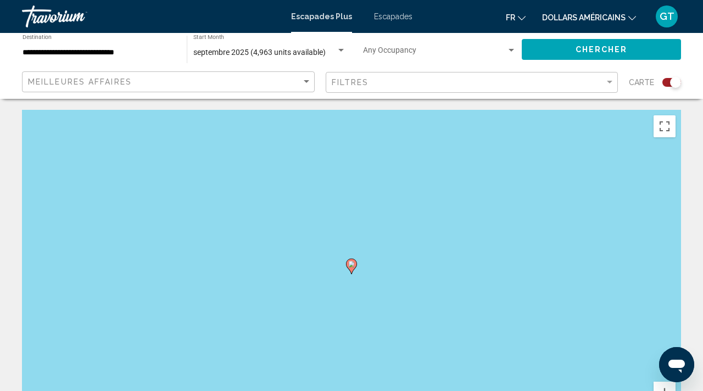
click at [354, 266] on image "Contenu principal" at bounding box center [351, 264] width 7 height 7
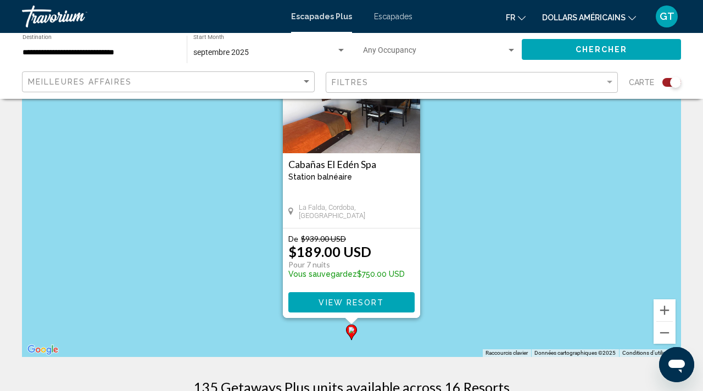
scroll to position [90, 0]
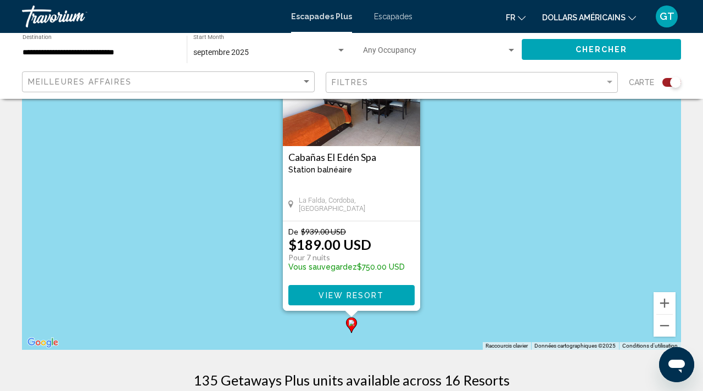
click at [383, 299] on span "View Resort" at bounding box center [351, 295] width 65 height 9
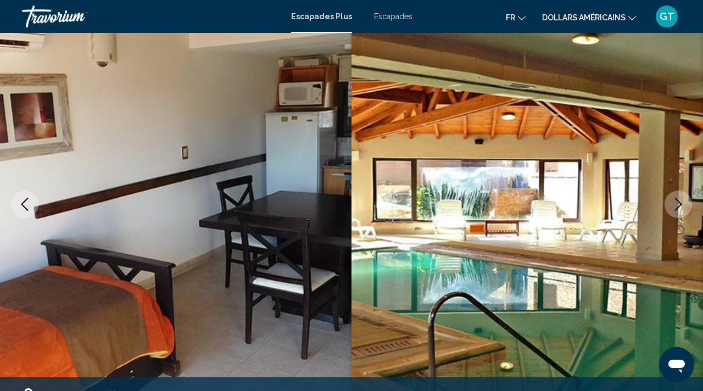
scroll to position [98, 0]
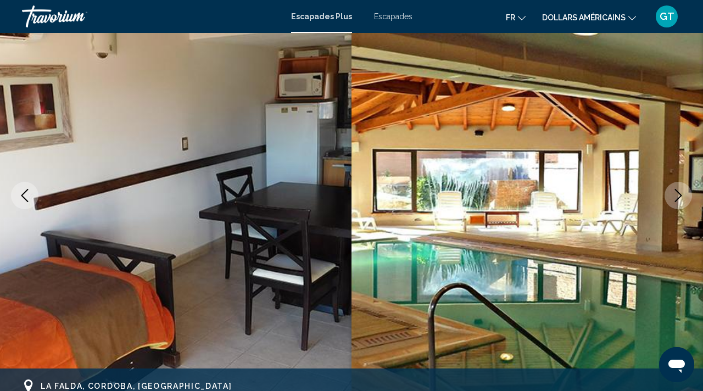
click at [677, 191] on icon "Next image" at bounding box center [678, 195] width 7 height 13
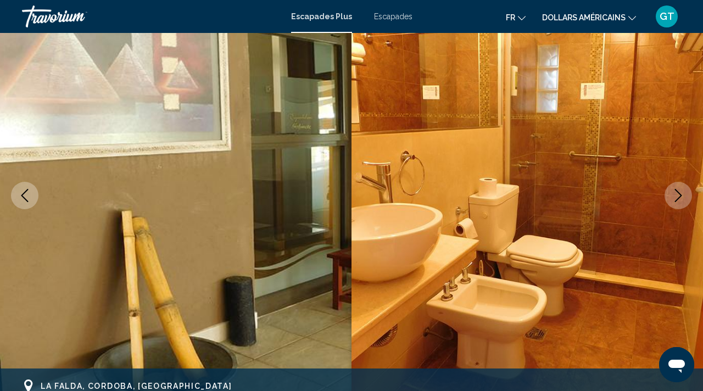
click at [677, 191] on icon "Next image" at bounding box center [678, 195] width 7 height 13
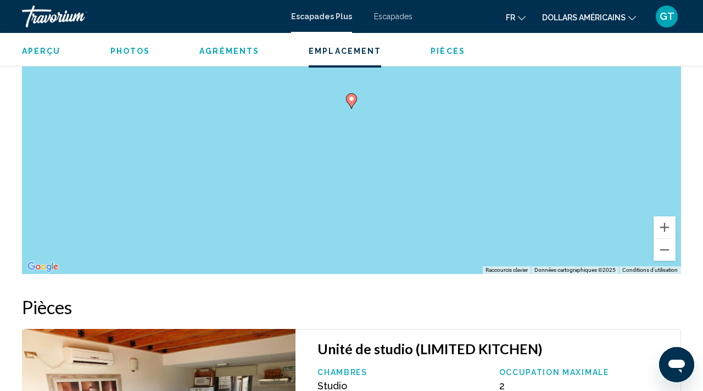
scroll to position [1467, 0]
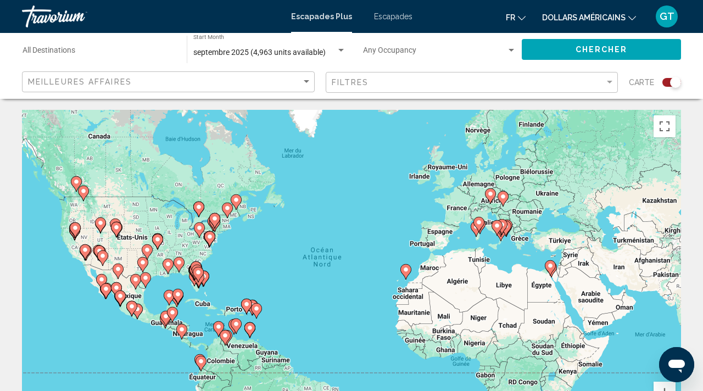
click at [614, 241] on div "Pour activer le glissement avec le clavier, appuyez sur Alt+Entrée. Une fois ce…" at bounding box center [351, 275] width 659 height 330
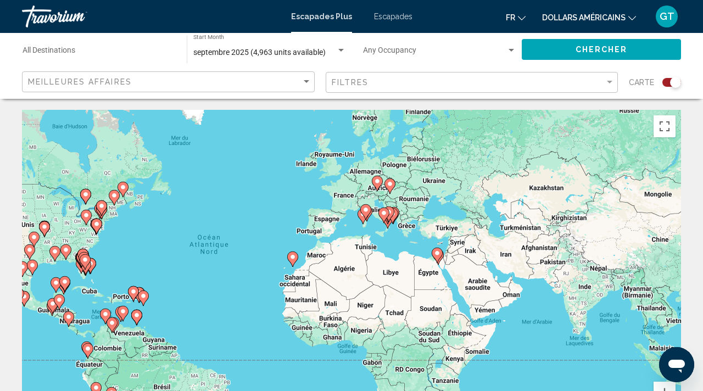
drag, startPoint x: 521, startPoint y: 237, endPoint x: 367, endPoint y: 217, distance: 155.1
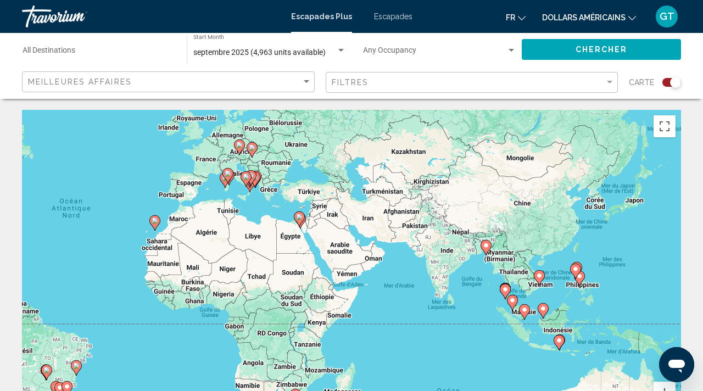
drag, startPoint x: 554, startPoint y: 252, endPoint x: 419, endPoint y: 193, distance: 148.1
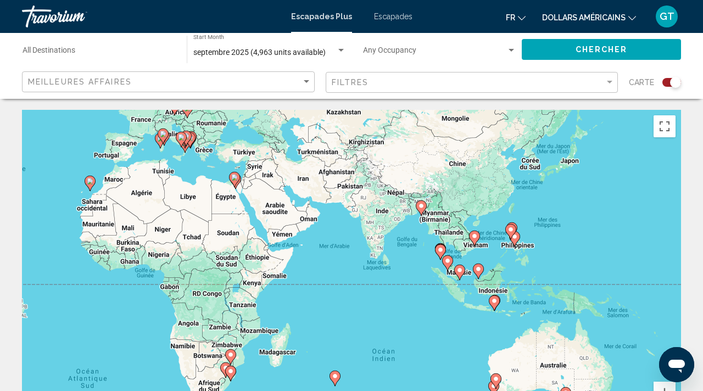
click at [448, 262] on image "Contenu principal" at bounding box center [447, 261] width 7 height 7
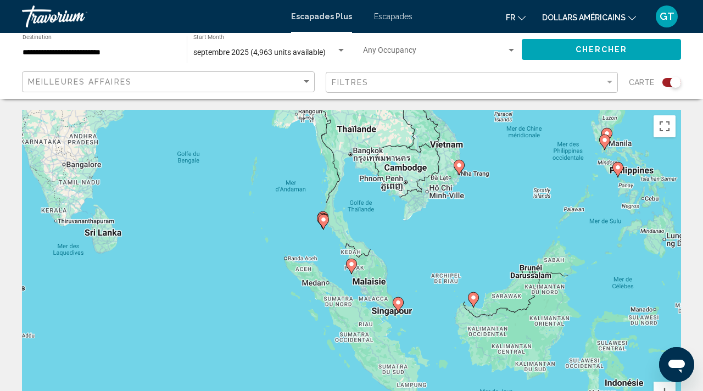
click at [353, 272] on gmp-advanced-marker "Contenu principal" at bounding box center [351, 266] width 11 height 16
type input "**********"
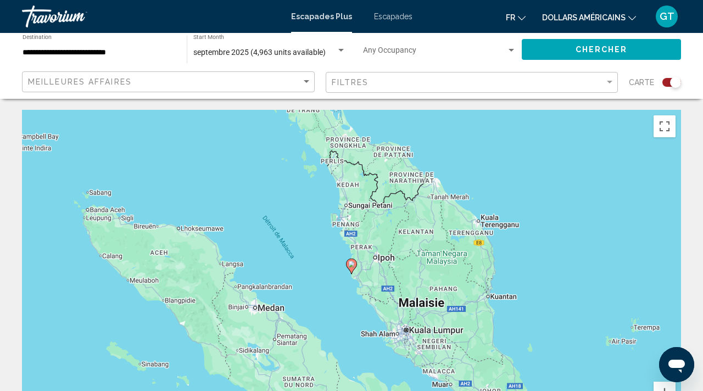
click at [353, 272] on gmp-advanced-marker "Contenu principal" at bounding box center [351, 266] width 11 height 16
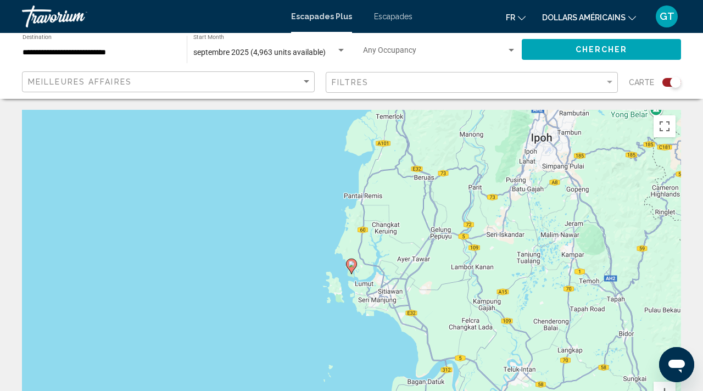
click at [352, 270] on icon "Contenu principal" at bounding box center [352, 266] width 10 height 14
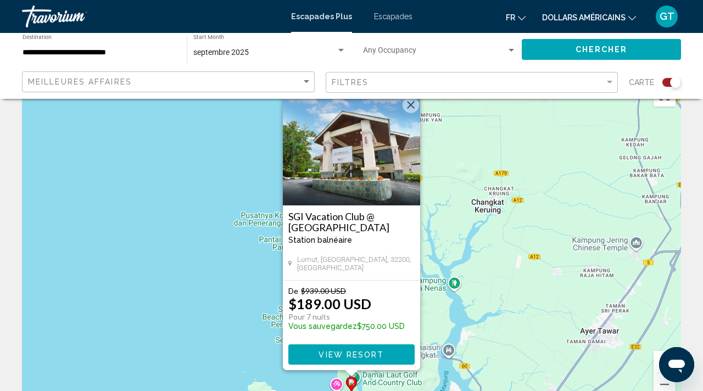
scroll to position [36, 0]
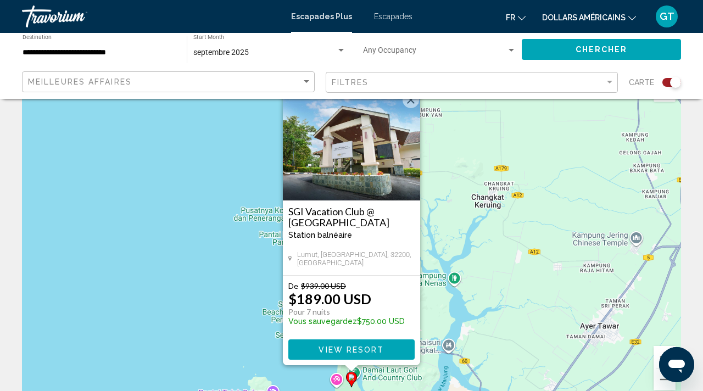
click at [371, 342] on button "View Resort" at bounding box center [351, 349] width 126 height 20
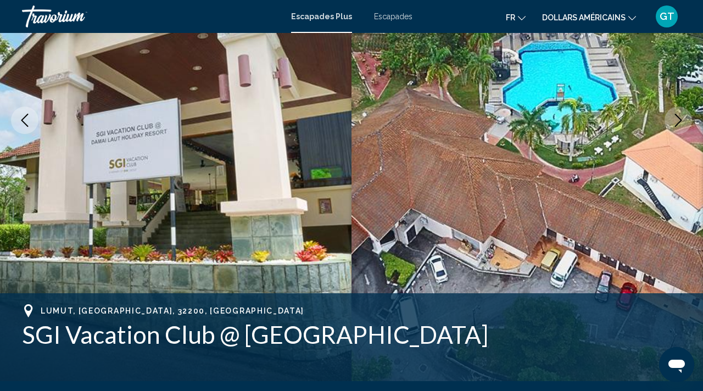
scroll to position [174, 0]
click at [677, 117] on icon "Next image" at bounding box center [678, 119] width 13 height 13
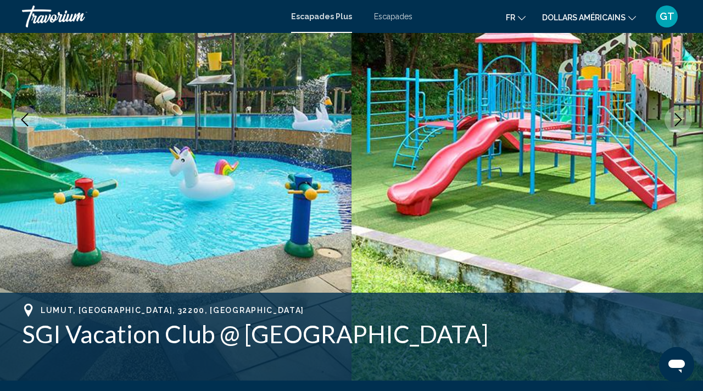
click at [677, 118] on icon "Next image" at bounding box center [678, 119] width 13 height 13
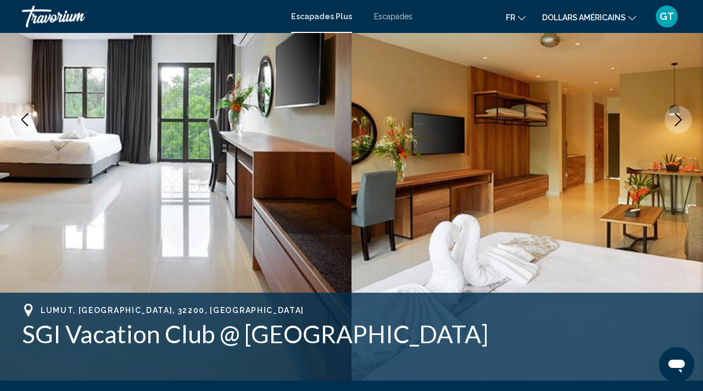
click at [677, 118] on icon "Next image" at bounding box center [678, 119] width 13 height 13
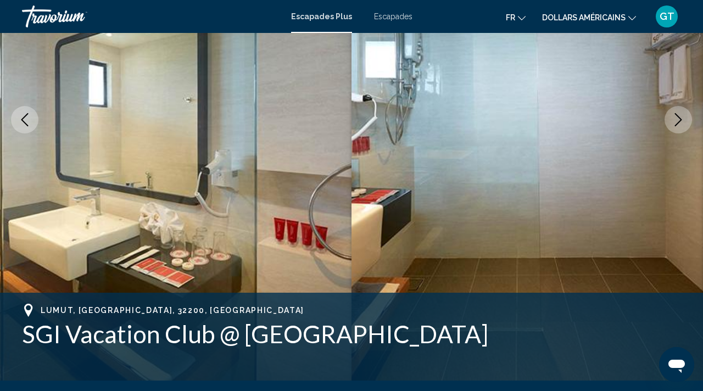
click at [677, 118] on icon "Next image" at bounding box center [678, 119] width 13 height 13
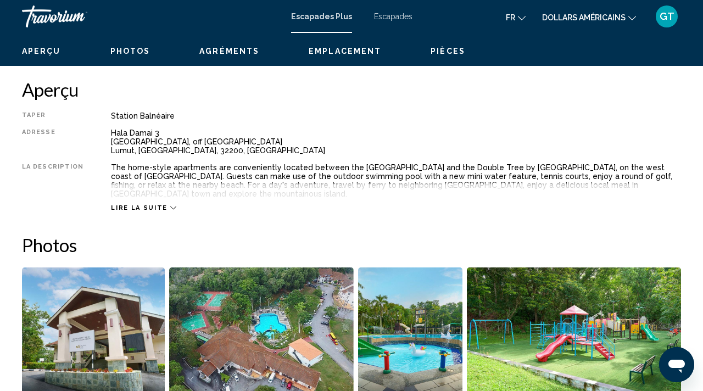
scroll to position [537, 0]
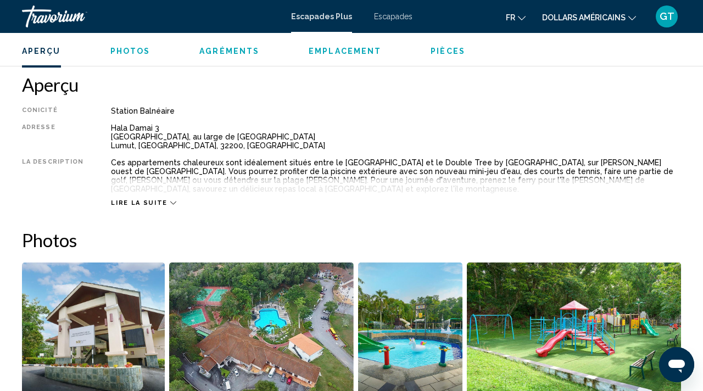
click at [170, 203] on icon "Contenu principal" at bounding box center [173, 203] width 6 height 6
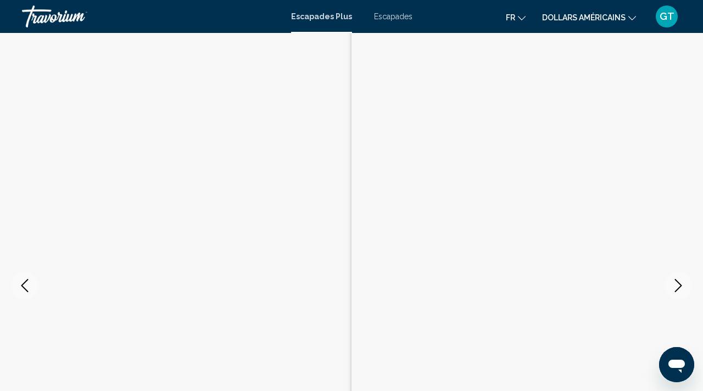
scroll to position [0, 0]
